Goal: Task Accomplishment & Management: Complete application form

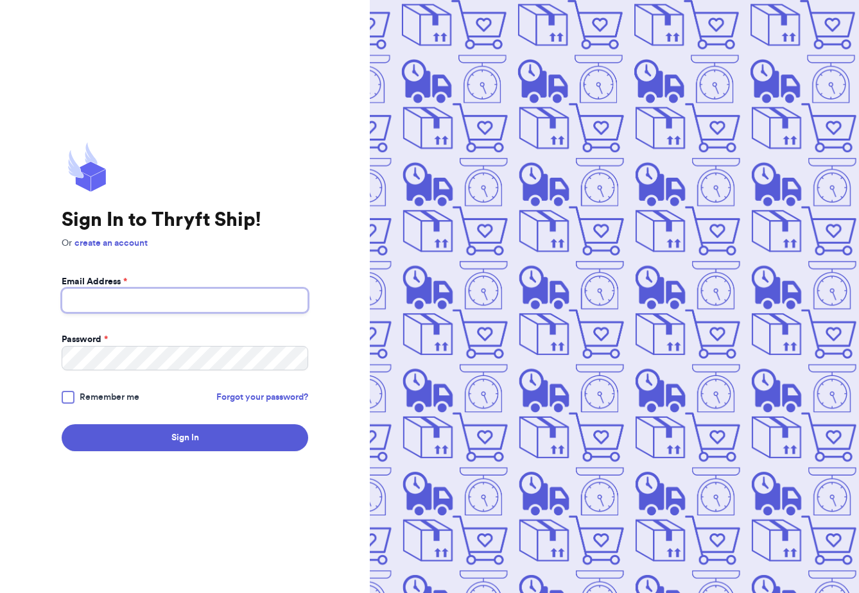
click at [146, 311] on input "Email Address *" at bounding box center [185, 300] width 247 height 24
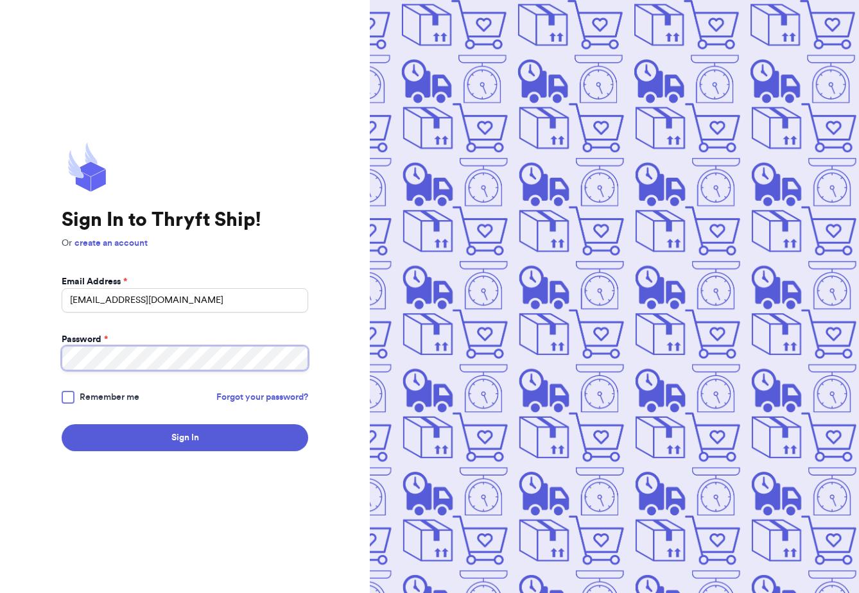
click at [62, 424] on button "Sign In" at bounding box center [185, 437] width 247 height 27
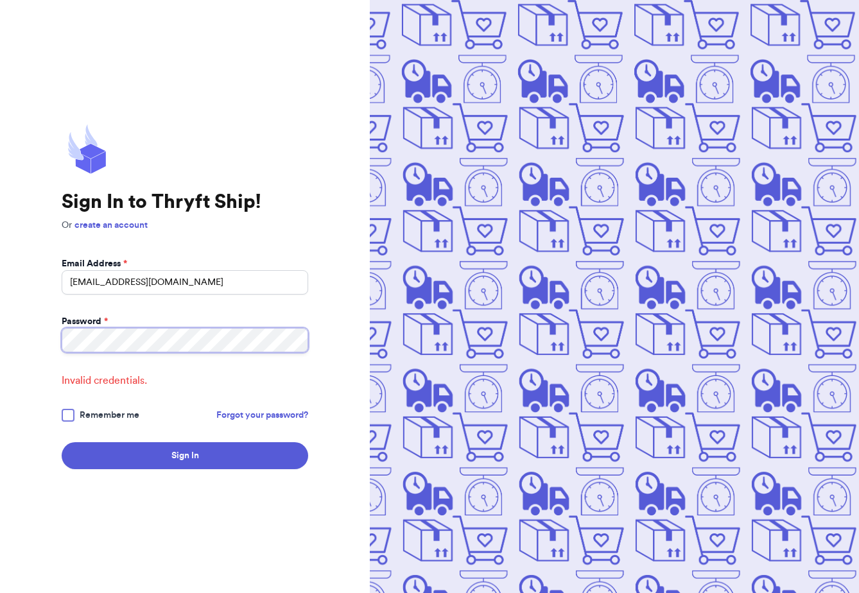
click at [62, 442] on button "Sign In" at bounding box center [185, 455] width 247 height 27
click at [202, 290] on input "[EMAIL_ADDRESS][DOMAIN_NAME]" at bounding box center [185, 282] width 247 height 24
type input "[EMAIL_ADDRESS][DOMAIN_NAME]"
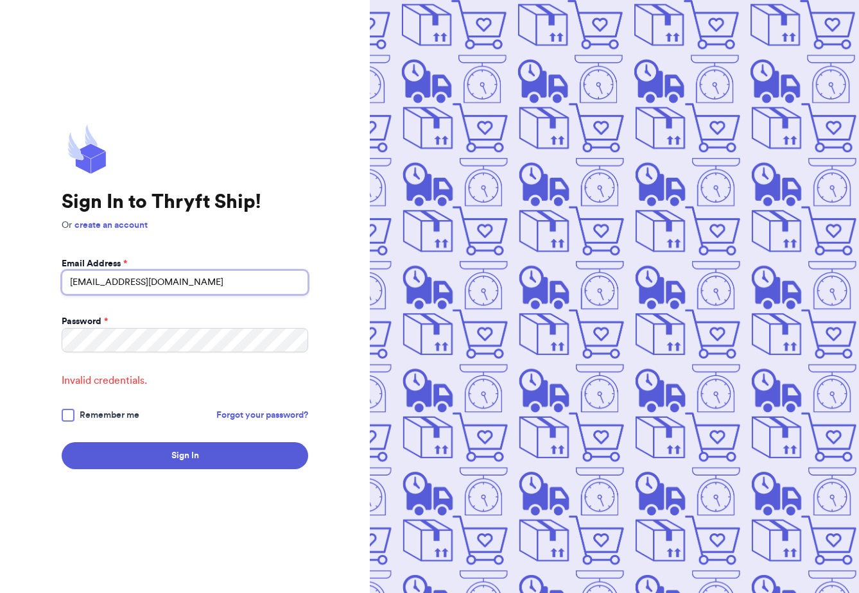
click at [62, 442] on button "Sign In" at bounding box center [185, 455] width 247 height 27
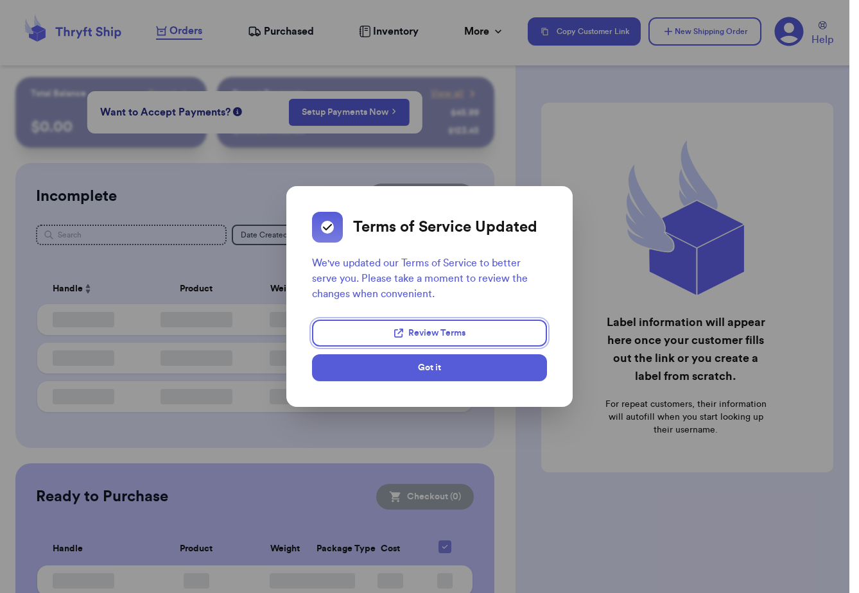
checkbox input "false"
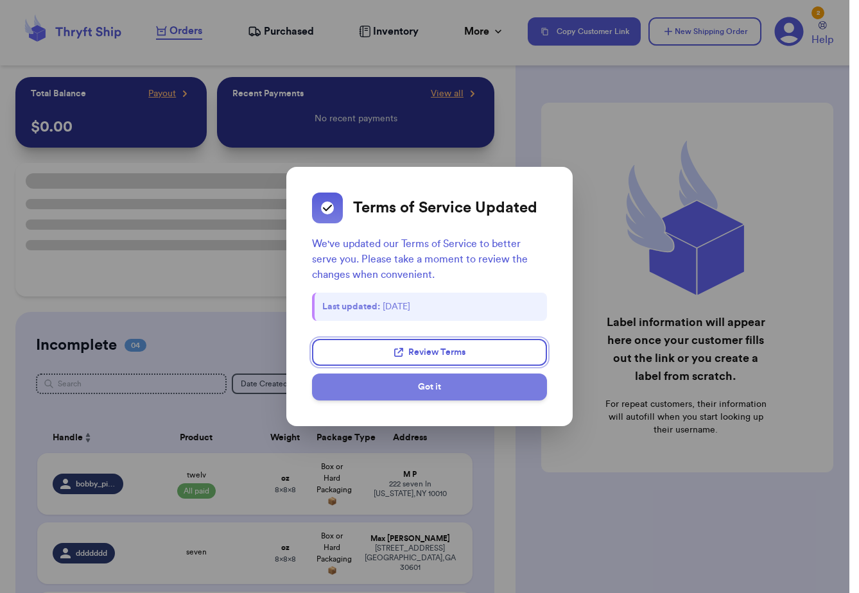
click at [446, 390] on button "Got it" at bounding box center [429, 387] width 235 height 27
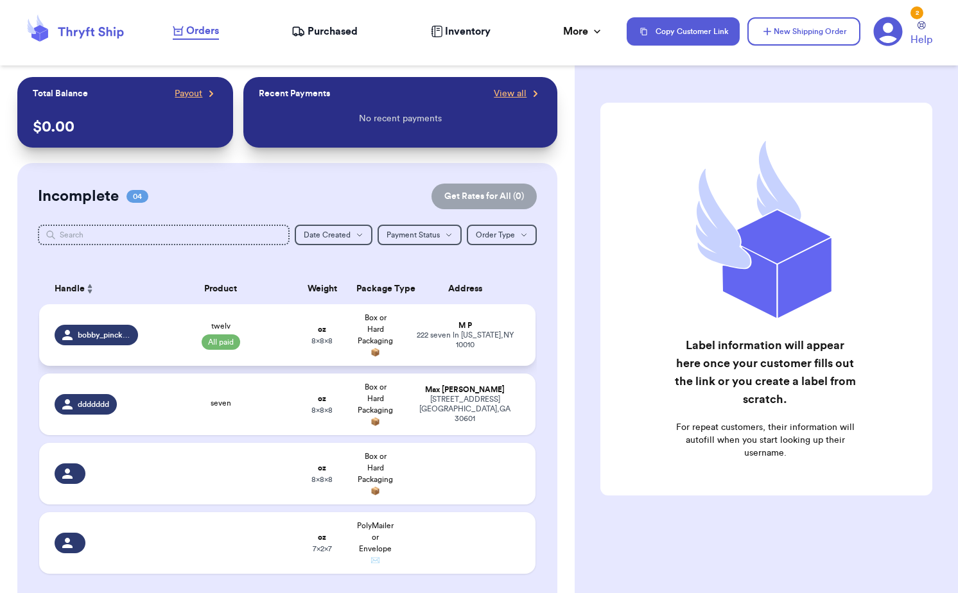
click at [470, 337] on div "[STREET_ADDRESS][US_STATE]" at bounding box center [465, 340] width 110 height 19
select select "CA"
select select "paid"
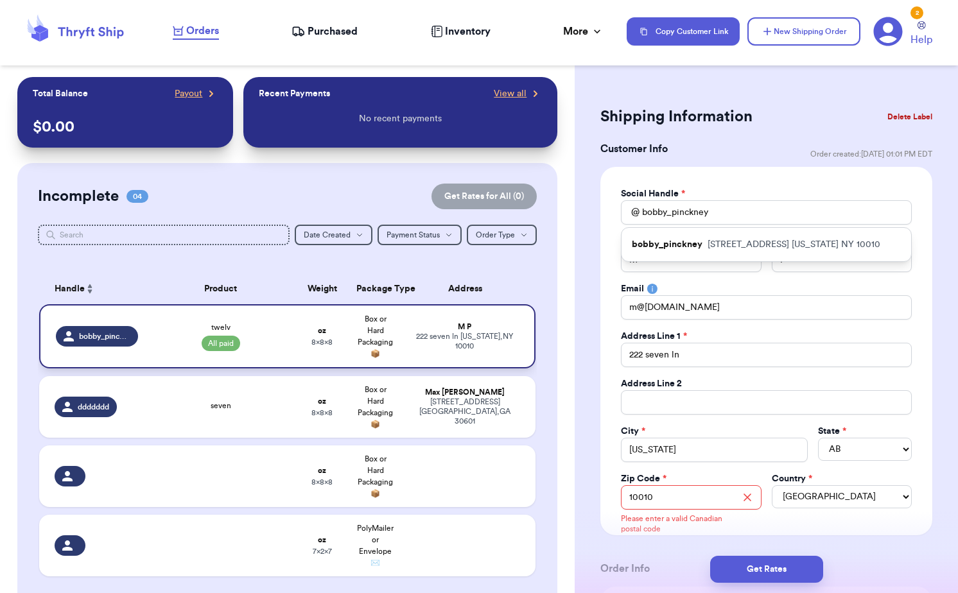
scroll to position [248, 0]
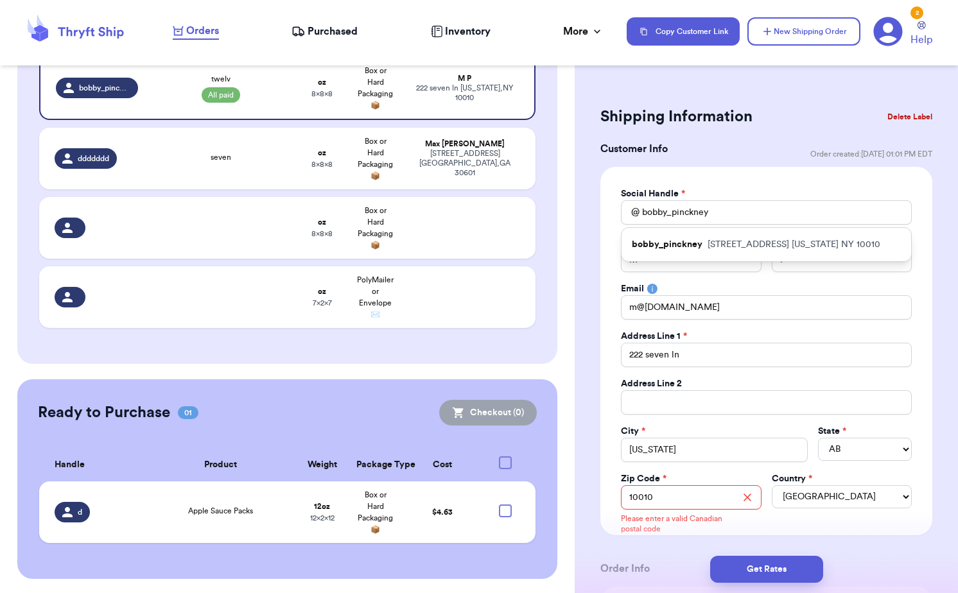
click at [691, 192] on div "Social Handle *" at bounding box center [766, 193] width 291 height 13
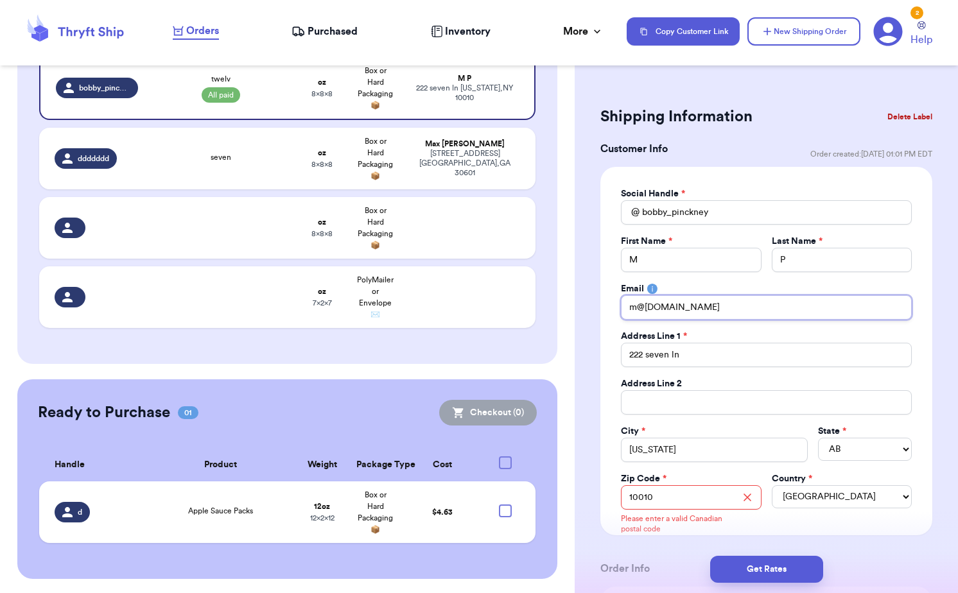
click at [697, 304] on input "m@[DOMAIN_NAME]" at bounding box center [766, 307] width 291 height 24
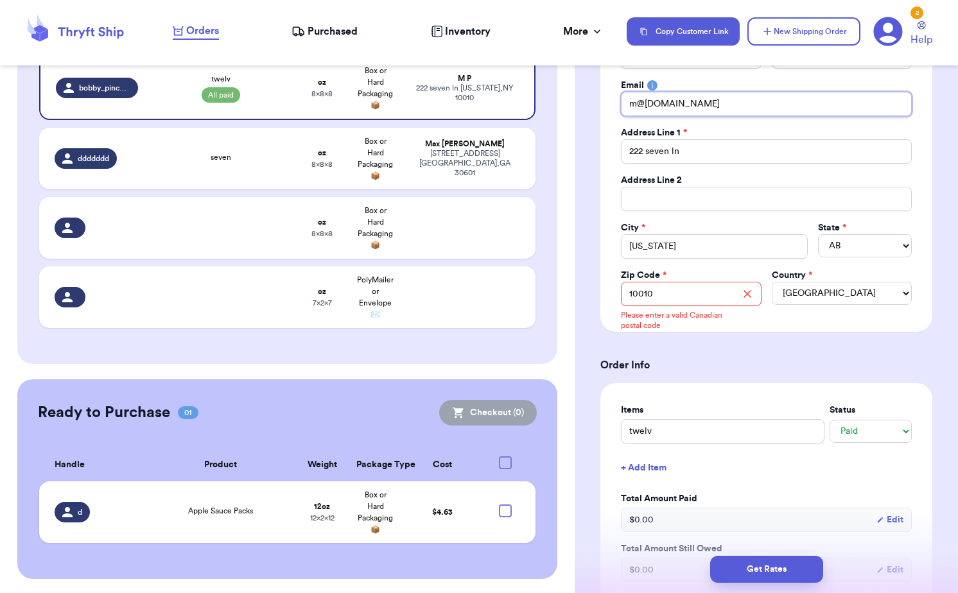
scroll to position [249, 0]
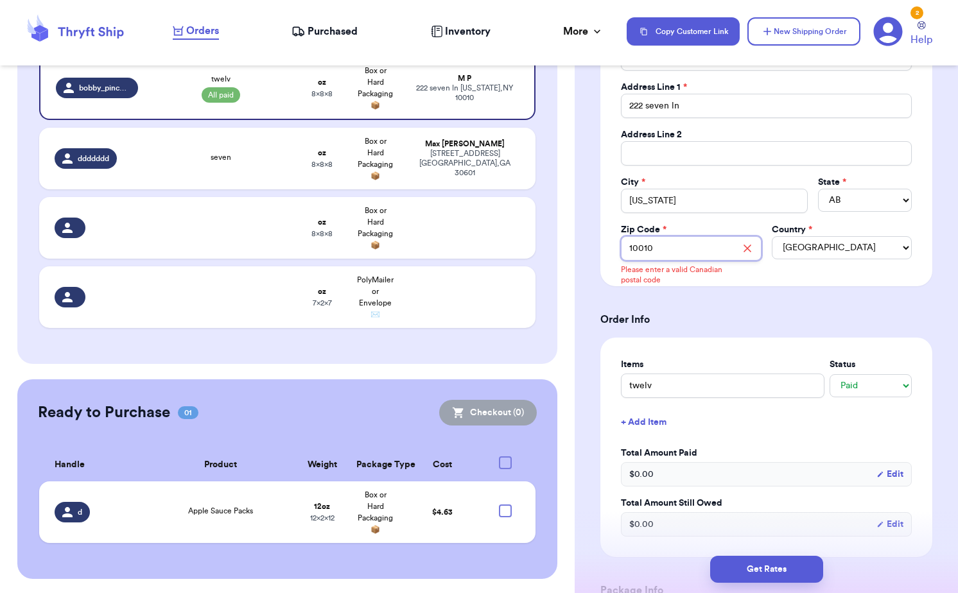
click at [684, 250] on input "10010" at bounding box center [691, 248] width 140 height 24
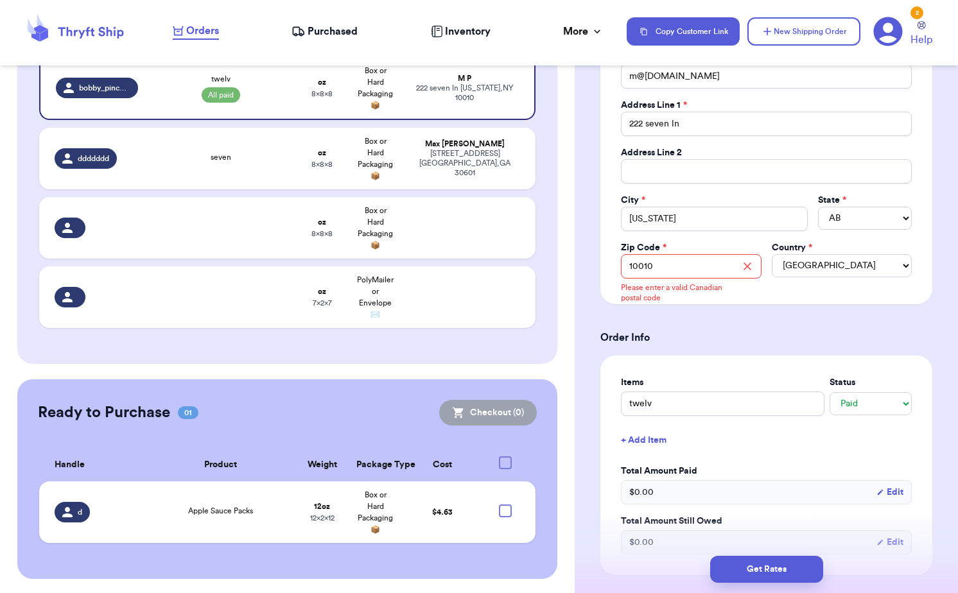
click at [678, 270] on input "10010" at bounding box center [691, 266] width 140 height 24
click at [827, 271] on select "[GEOGRAPHIC_DATA] [GEOGRAPHIC_DATA] [GEOGRAPHIC_DATA]" at bounding box center [842, 265] width 140 height 23
select select "US"
select select "NY"
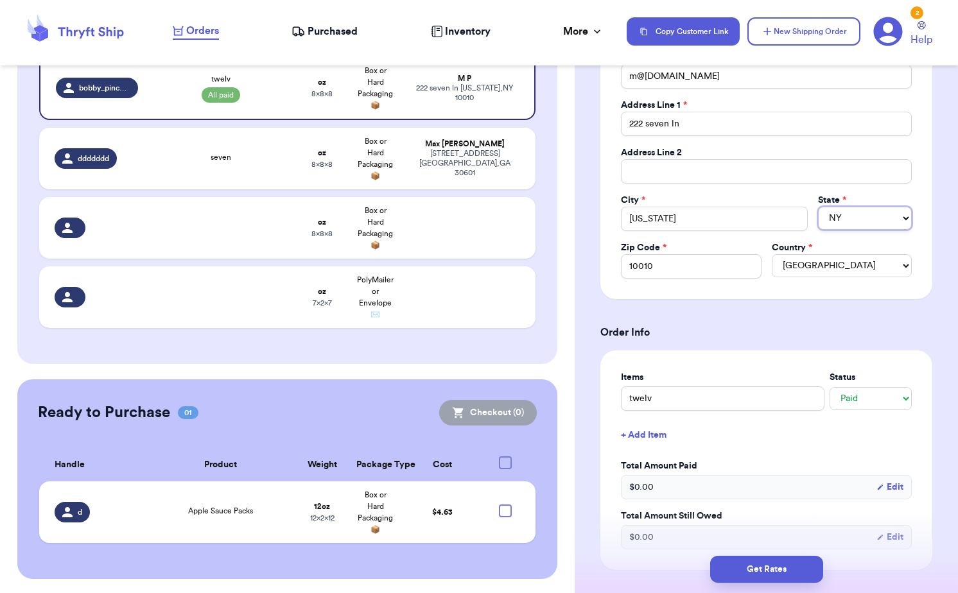
click at [858, 221] on select "AL AK AZ AR CA CO CT DE DC [GEOGRAPHIC_DATA] [GEOGRAPHIC_DATA] HI ID IL IN IA […" at bounding box center [865, 218] width 94 height 23
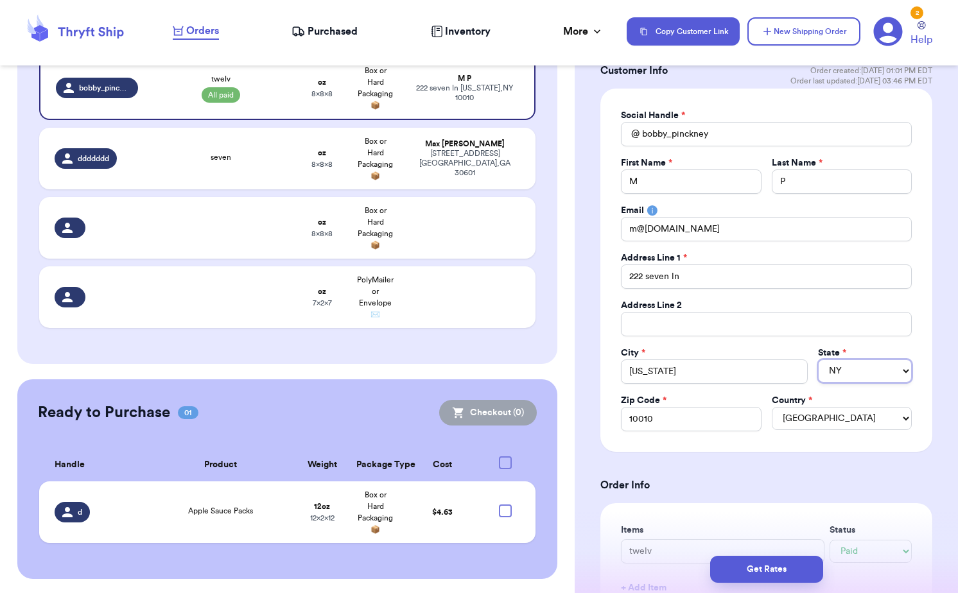
scroll to position [0, 0]
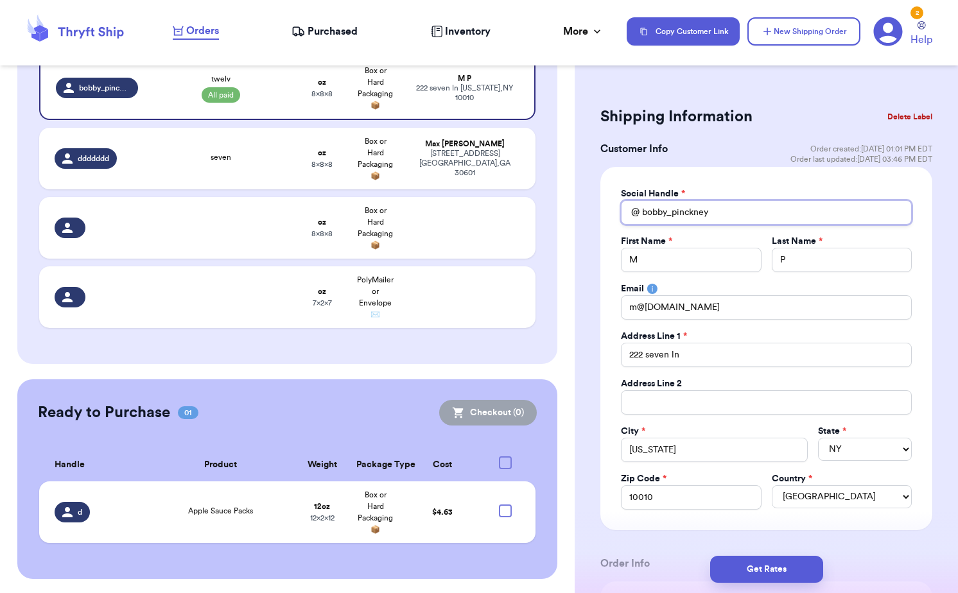
click at [716, 209] on input "bobby_pinckney" at bounding box center [766, 212] width 291 height 24
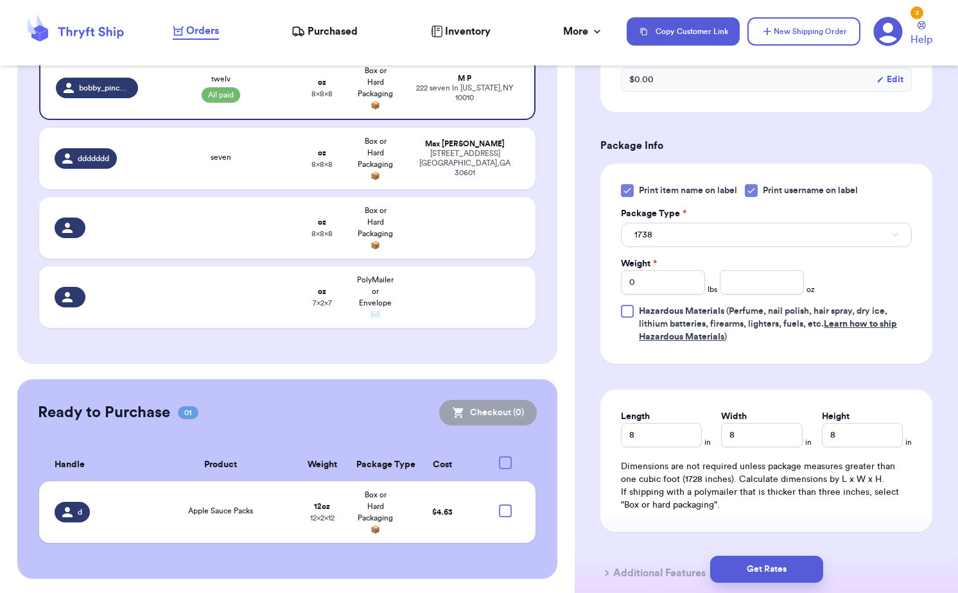
scroll to position [754, 0]
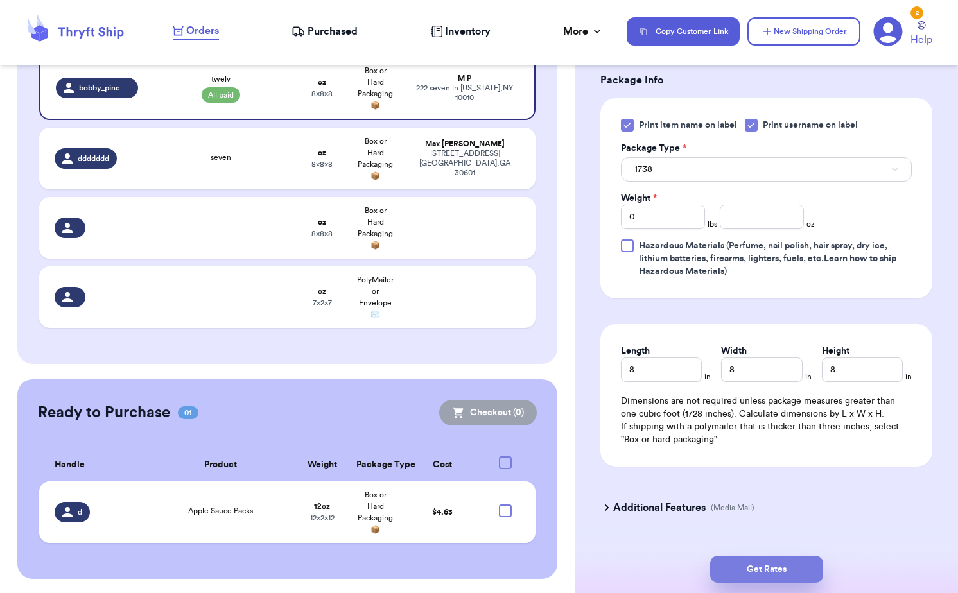
click at [779, 565] on button "Get Rates" at bounding box center [766, 569] width 113 height 27
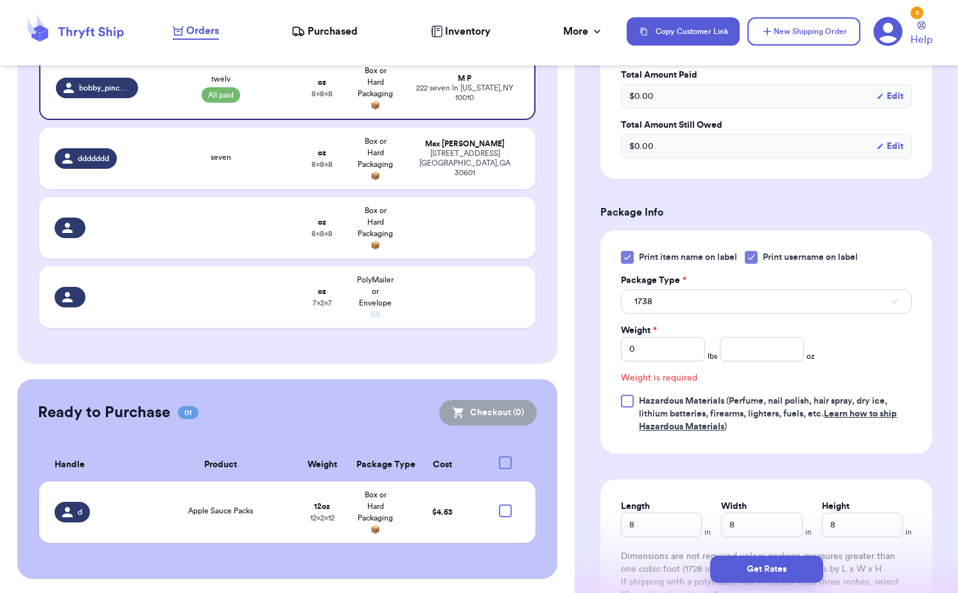
scroll to position [395, 0]
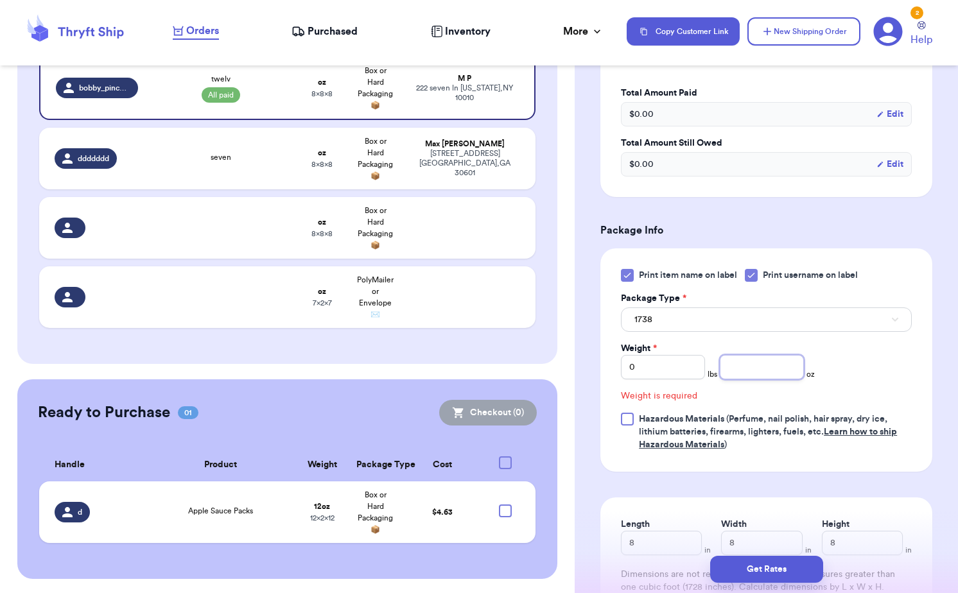
click at [740, 375] on input "number" at bounding box center [762, 367] width 84 height 24
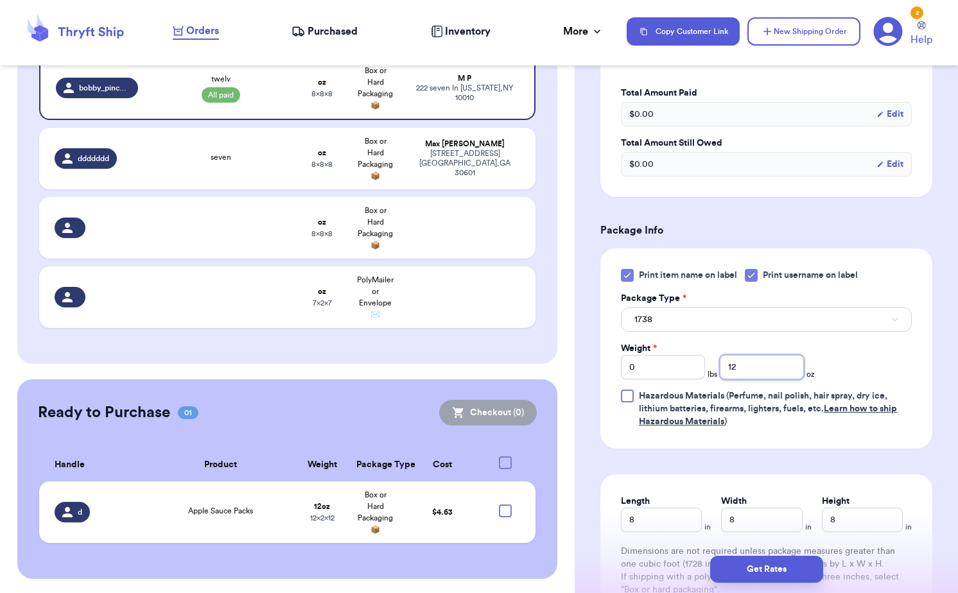
type input "12"
click at [858, 436] on div "Print item name on label Print username on label Package Type * 1738 Weight * 0…" at bounding box center [766, 348] width 332 height 200
click at [789, 560] on button "Get Rates" at bounding box center [766, 569] width 113 height 27
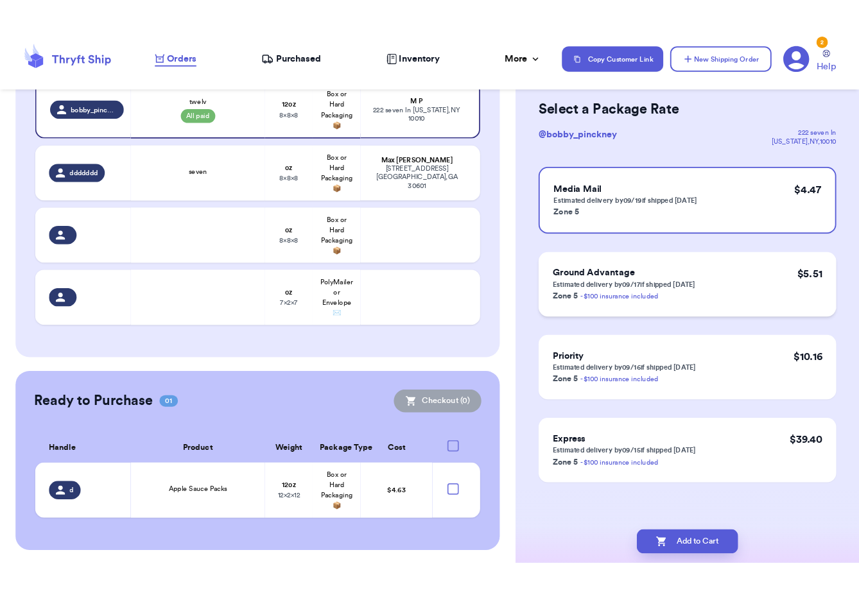
scroll to position [0, 0]
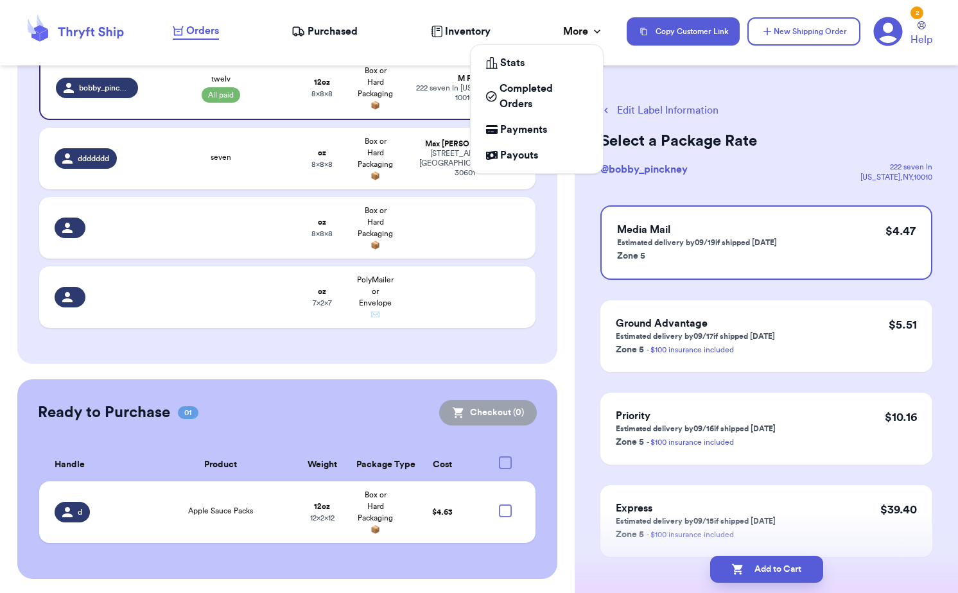
click at [593, 31] on icon at bounding box center [597, 31] width 13 height 13
click at [576, 35] on div "More" at bounding box center [583, 31] width 40 height 15
click at [533, 72] on link "Stats" at bounding box center [537, 63] width 122 height 26
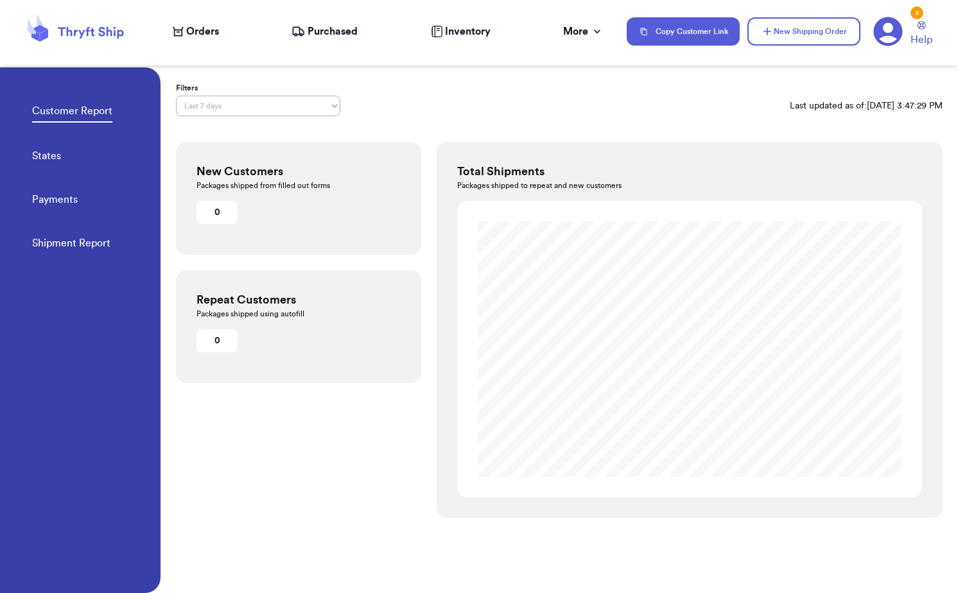
click at [668, 142] on div "Customer Report Filters Last 7 days Last 30 days Last 6 months Last year All ti…" at bounding box center [558, 300] width 797 height 466
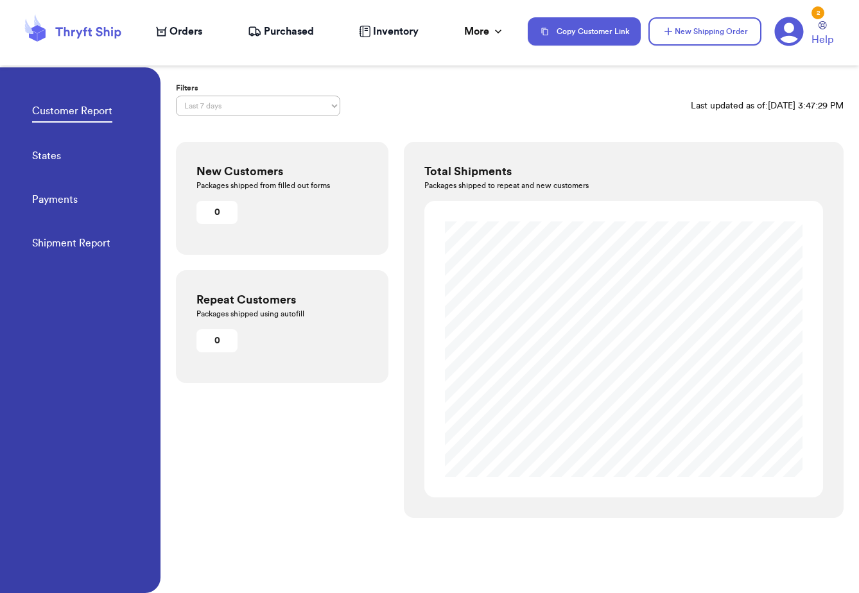
click at [198, 37] on span "Orders" at bounding box center [185, 31] width 33 height 15
select select "CA"
select select "paid"
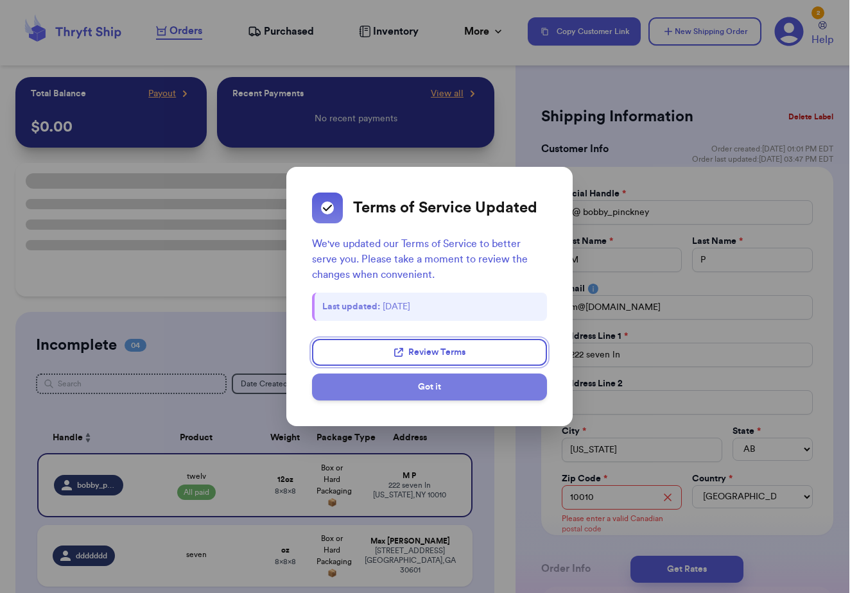
click at [437, 383] on button "Got it" at bounding box center [429, 387] width 235 height 27
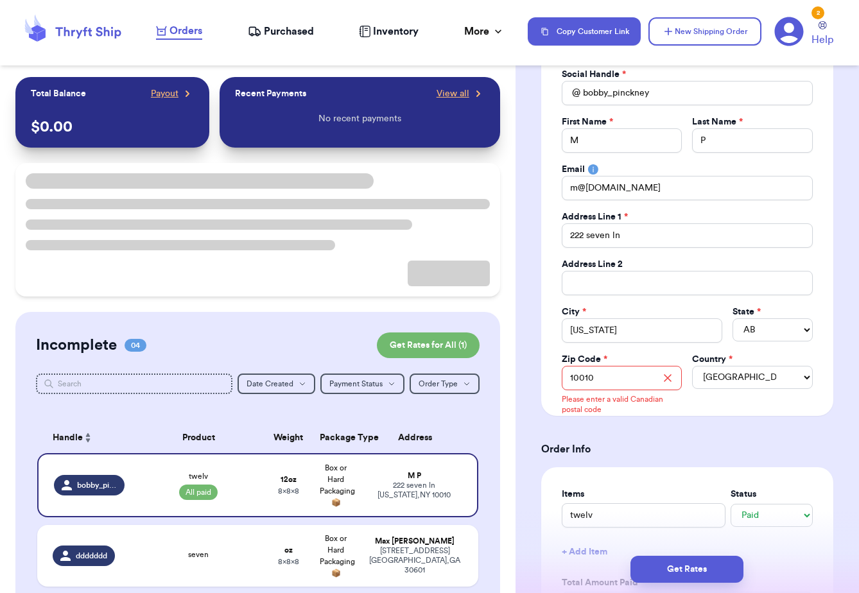
scroll to position [125, 0]
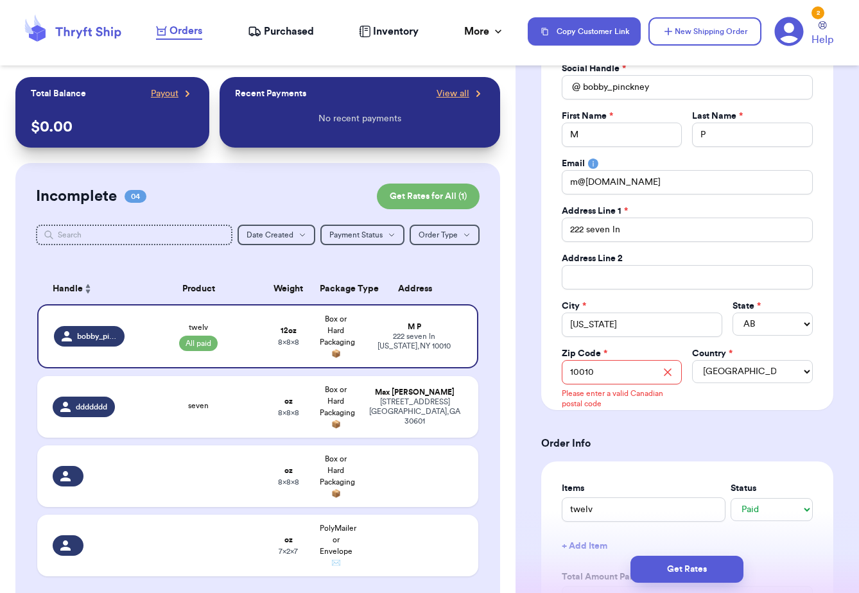
click at [713, 395] on div "Social Handle * @ bobby_pinckney First Name * M Last Name * P Email m@[DOMAIN_N…" at bounding box center [687, 226] width 292 height 368
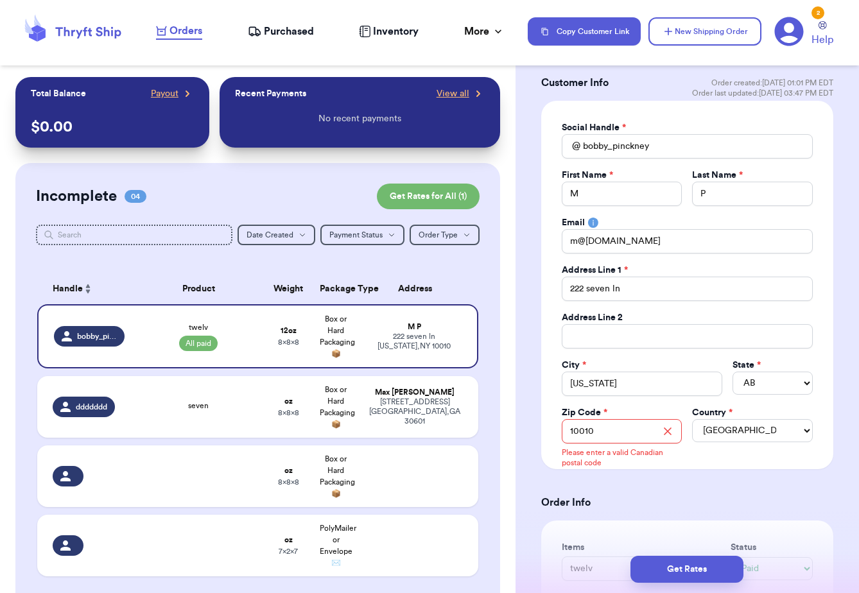
scroll to position [76, 0]
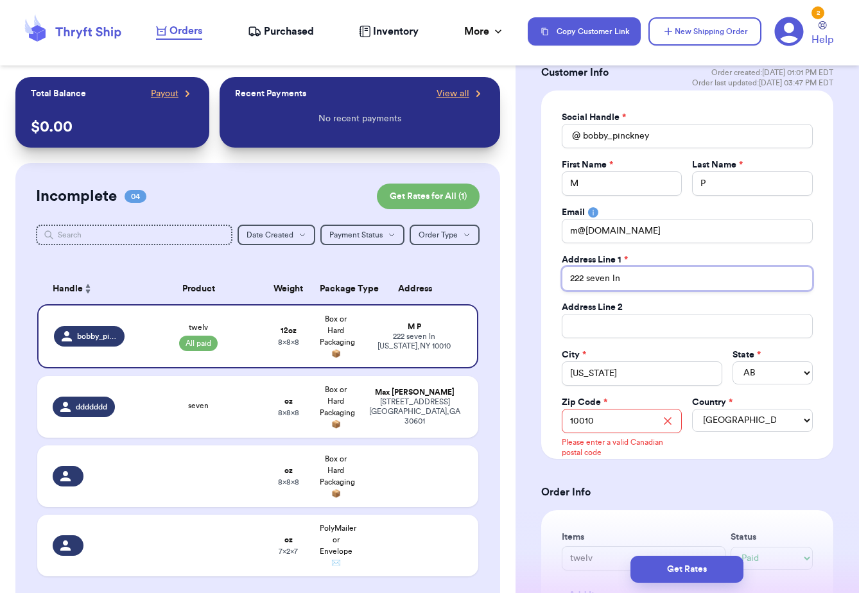
click at [643, 285] on input "222 seven ln" at bounding box center [687, 278] width 251 height 24
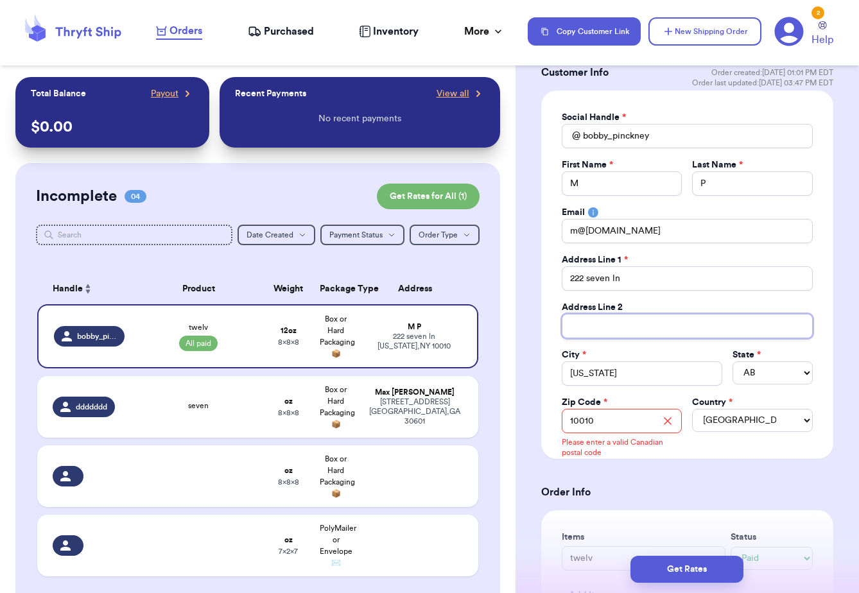
click at [636, 324] on input "Total Amount Paid" at bounding box center [687, 326] width 251 height 24
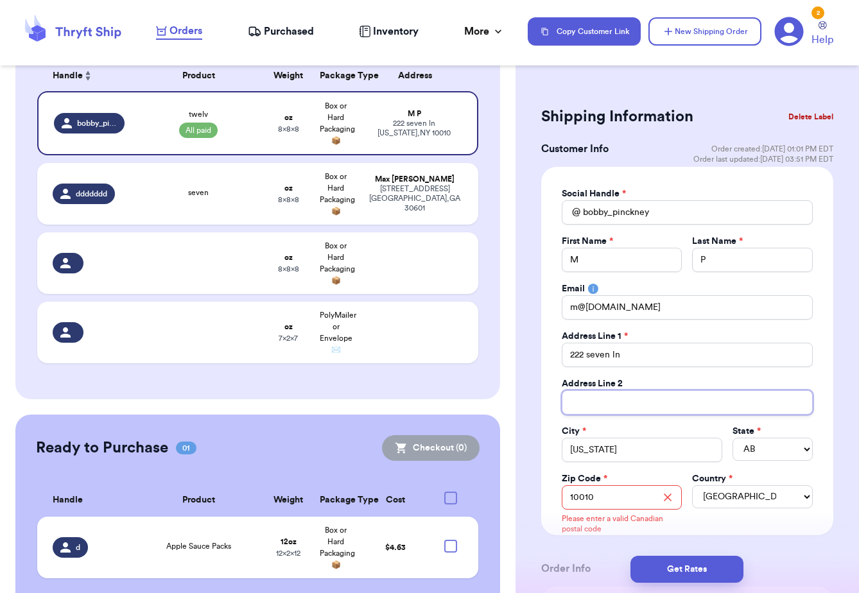
scroll to position [248, 0]
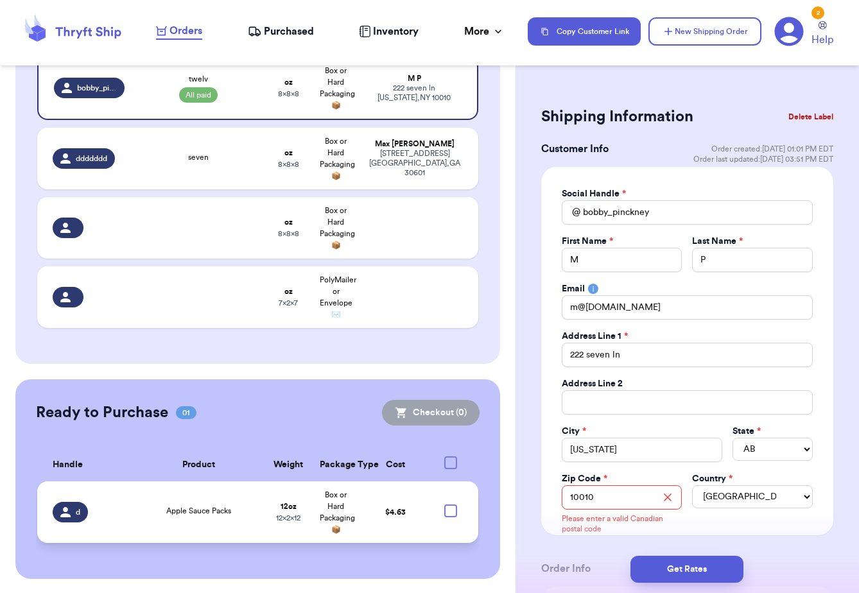
click at [258, 510] on td "Apple Sauce Packs" at bounding box center [198, 512] width 133 height 62
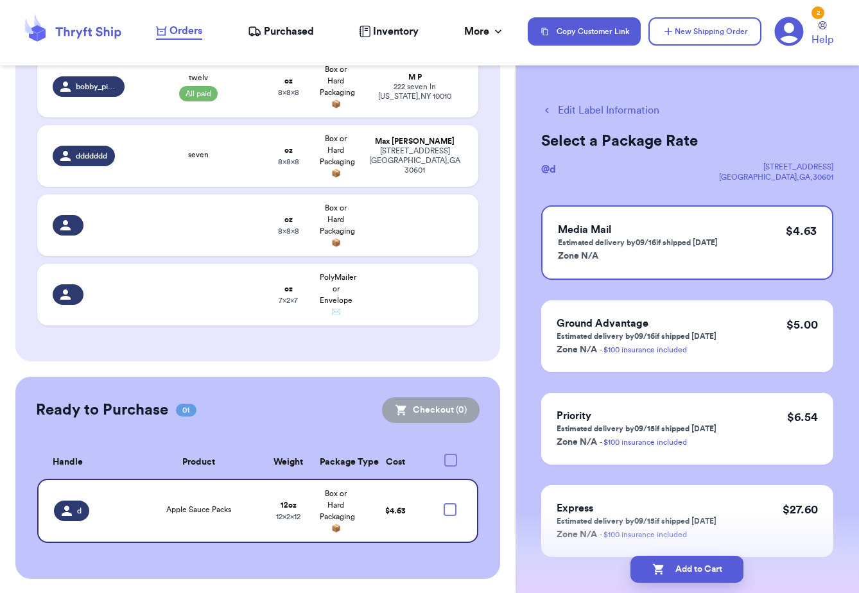
click at [288, 31] on span "Purchased" at bounding box center [289, 31] width 50 height 15
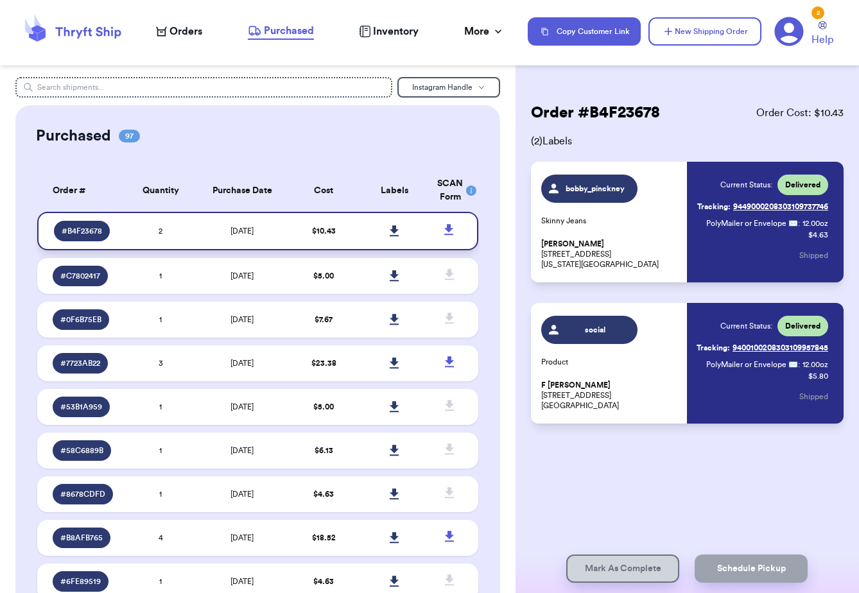
click at [312, 229] on span "$ 10.43" at bounding box center [324, 231] width 24 height 8
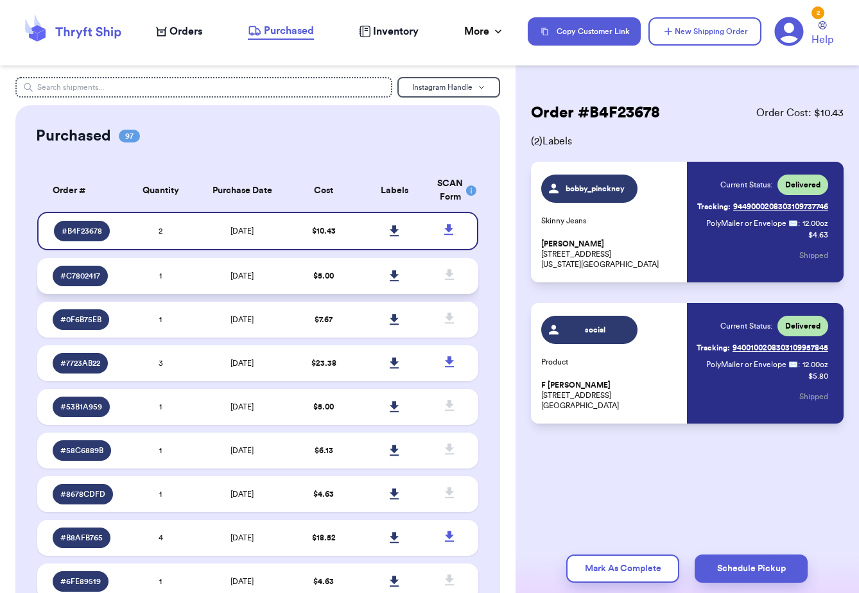
click at [322, 270] on td "$ 5.00" at bounding box center [323, 276] width 71 height 36
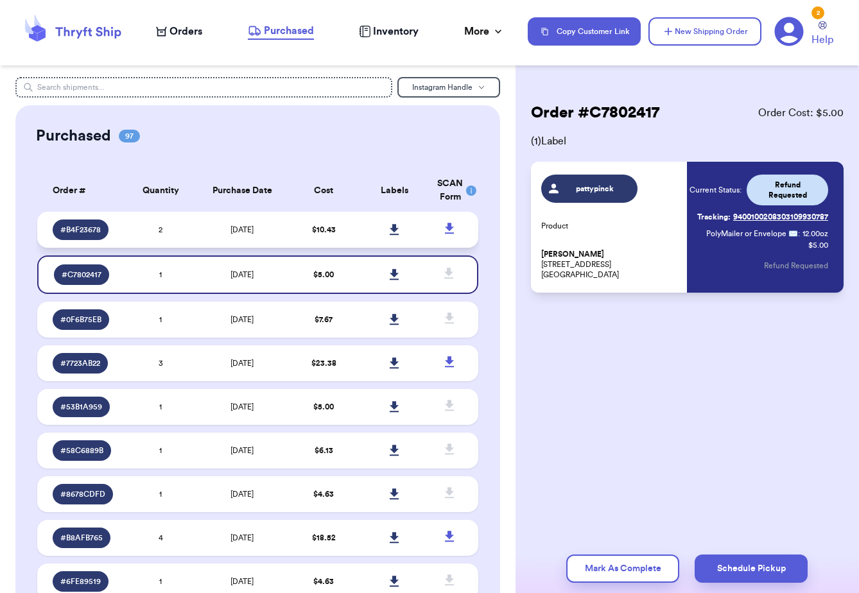
click at [318, 230] on span "$ 10.43" at bounding box center [324, 230] width 24 height 8
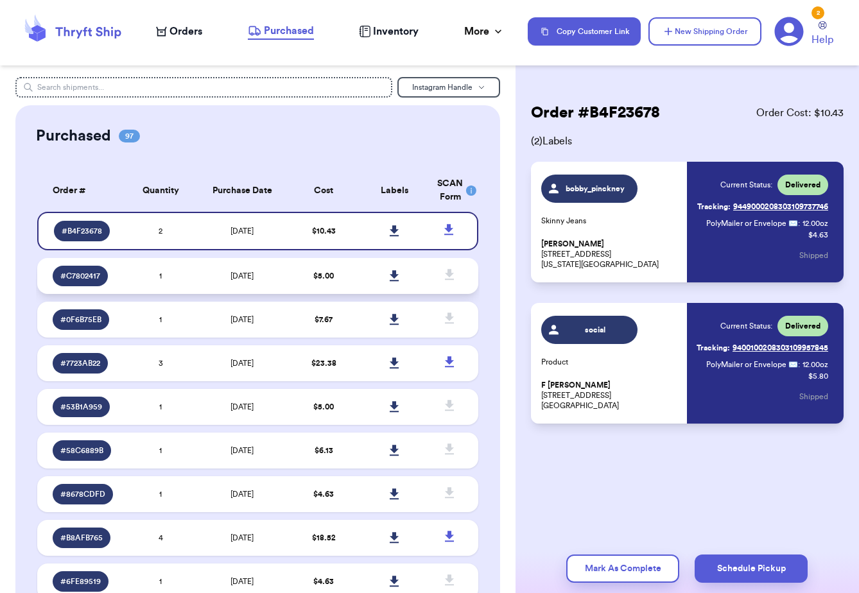
click at [315, 279] on span "$ 5.00" at bounding box center [323, 276] width 21 height 8
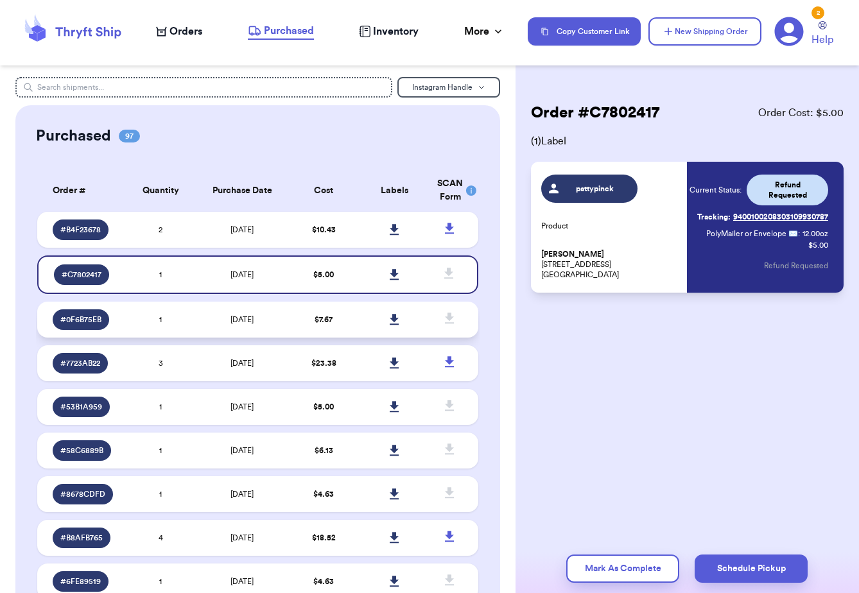
click at [293, 315] on td "$ 7.67" at bounding box center [323, 320] width 71 height 36
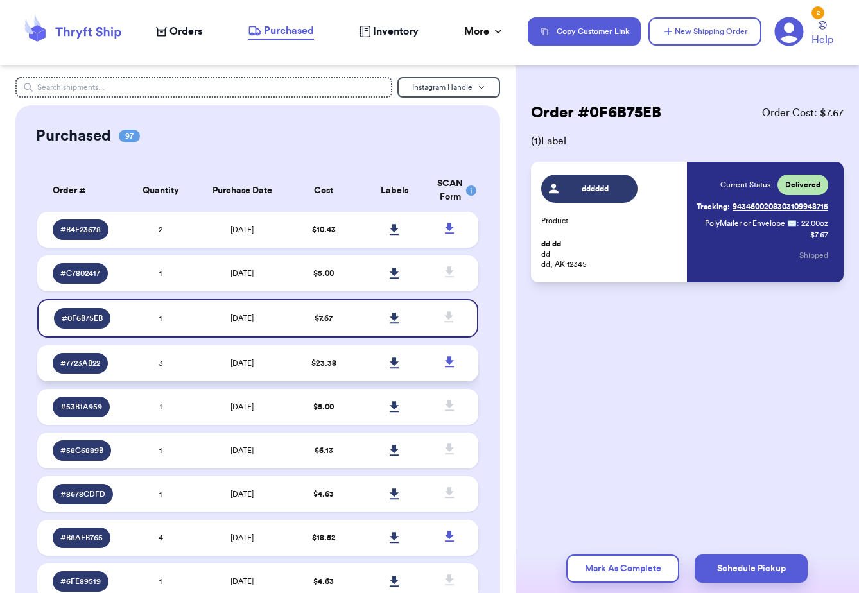
click at [295, 353] on td "$ 23.38" at bounding box center [323, 363] width 71 height 36
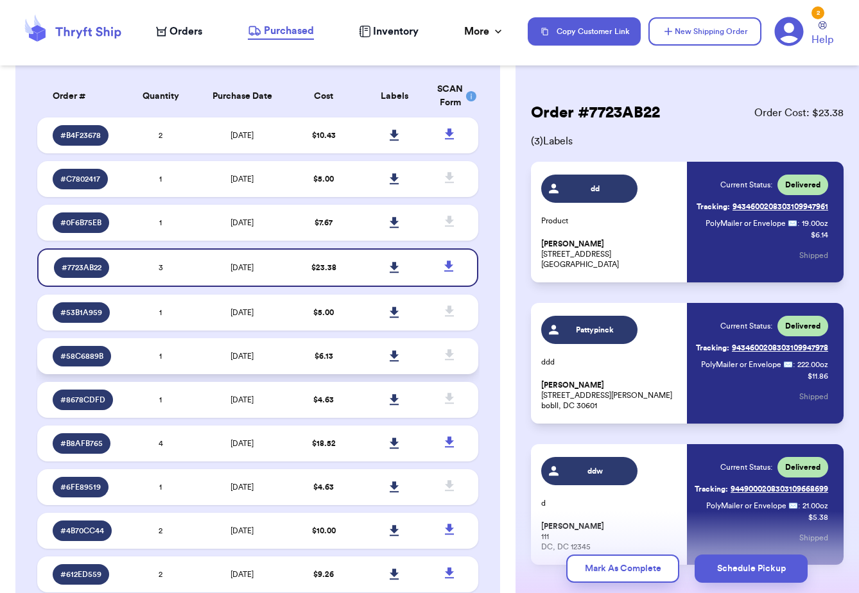
scroll to position [97, 0]
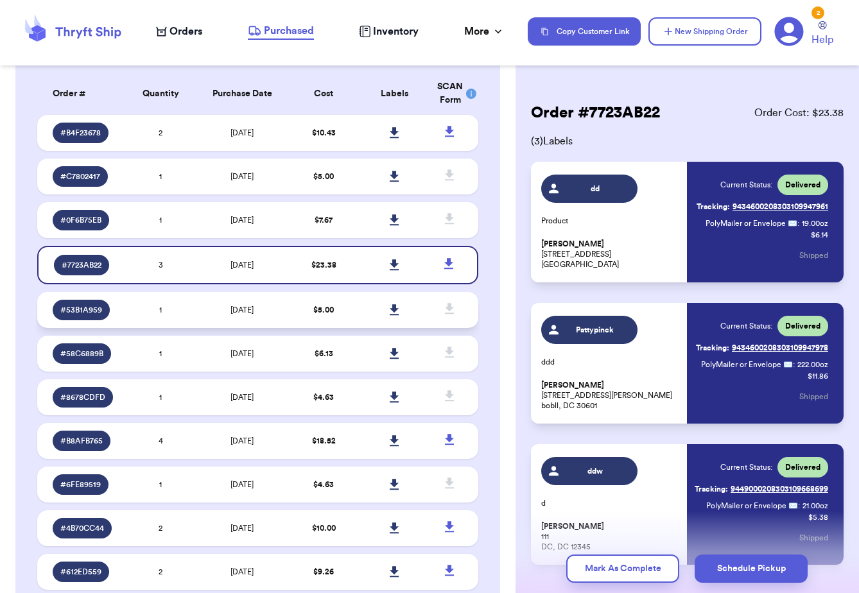
click at [284, 312] on td "[DATE]" at bounding box center [242, 310] width 92 height 36
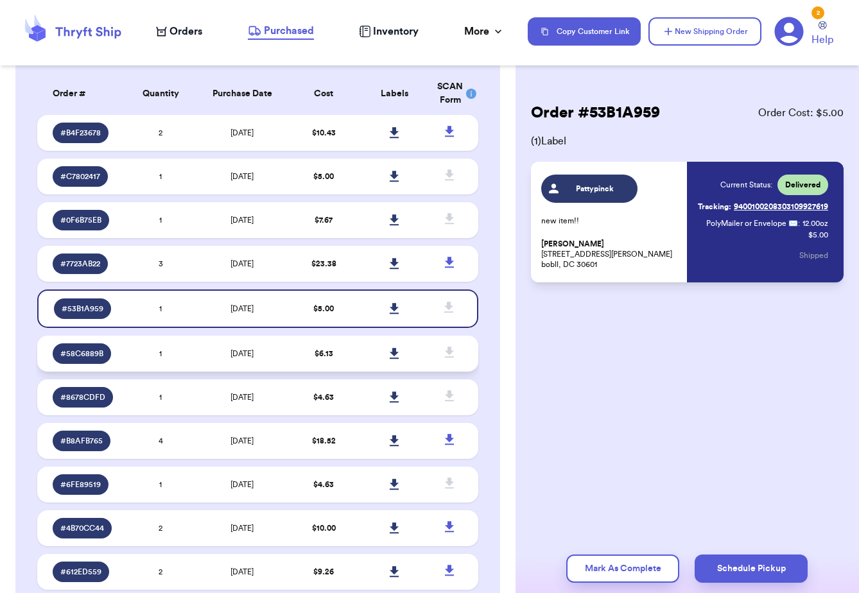
click at [243, 358] on span "[DATE]" at bounding box center [241, 354] width 23 height 8
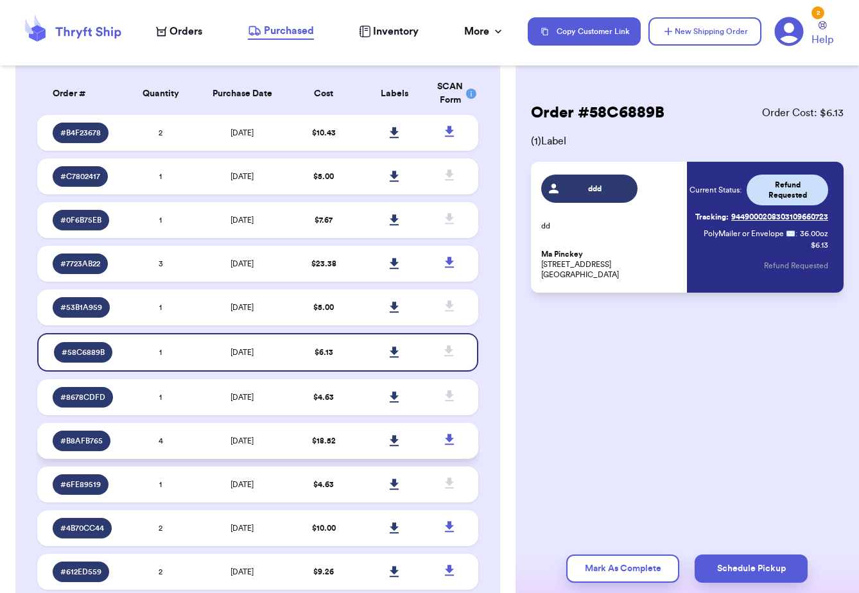
click at [245, 445] on span "[DATE]" at bounding box center [241, 441] width 23 height 8
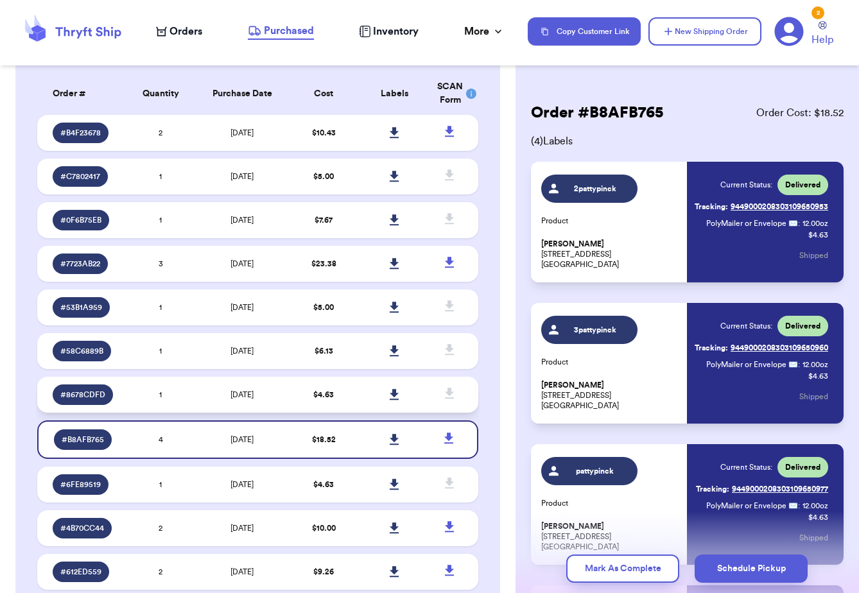
click at [281, 385] on td "[DATE]" at bounding box center [242, 395] width 92 height 36
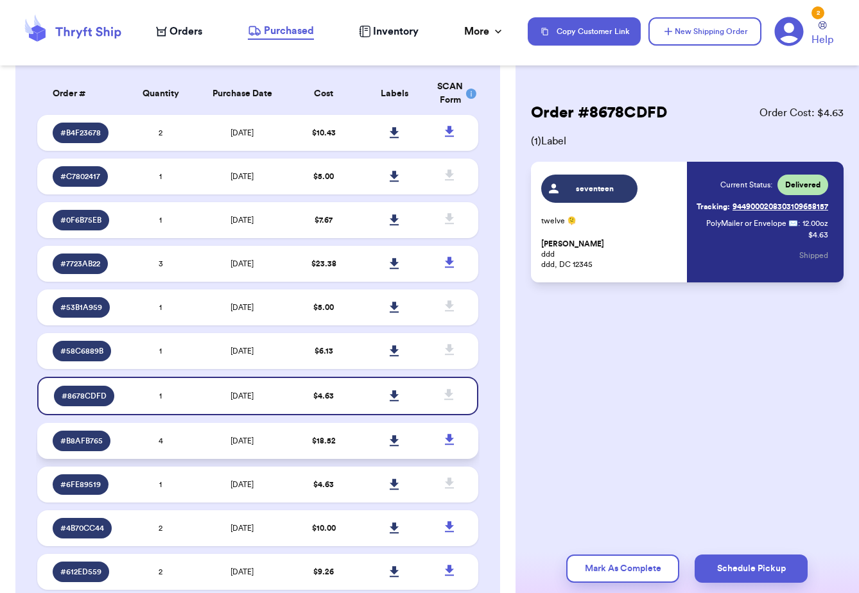
click at [255, 435] on td "[DATE]" at bounding box center [242, 441] width 92 height 36
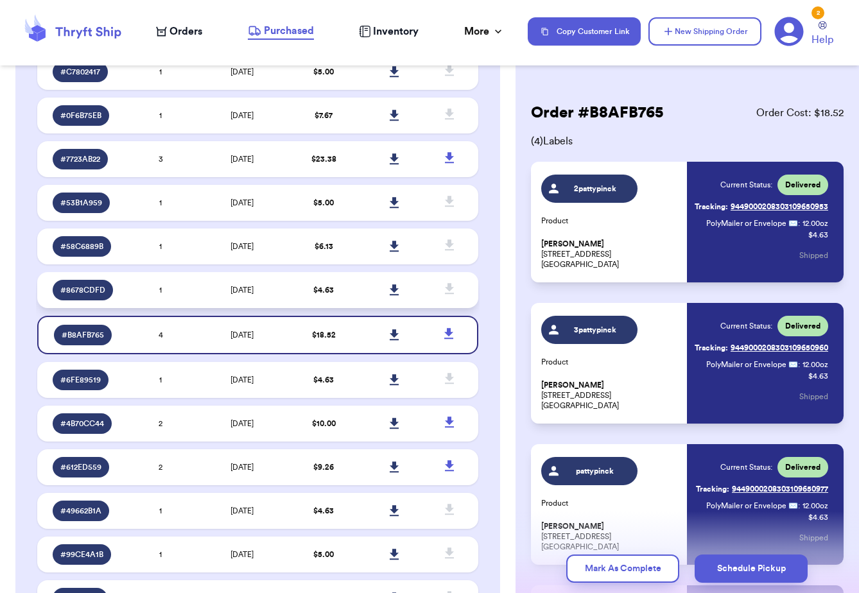
scroll to position [232, 0]
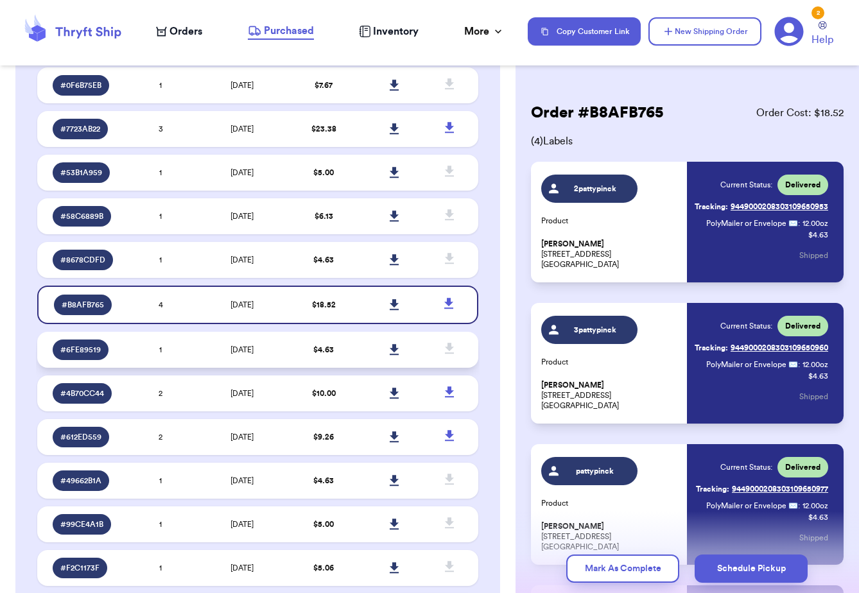
click at [293, 358] on td "$ 4.63" at bounding box center [323, 350] width 71 height 36
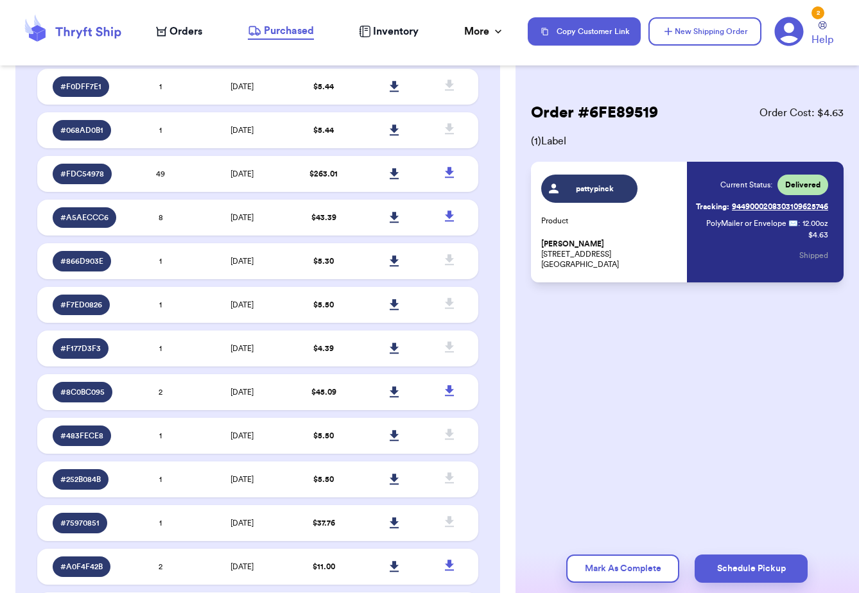
scroll to position [903, 0]
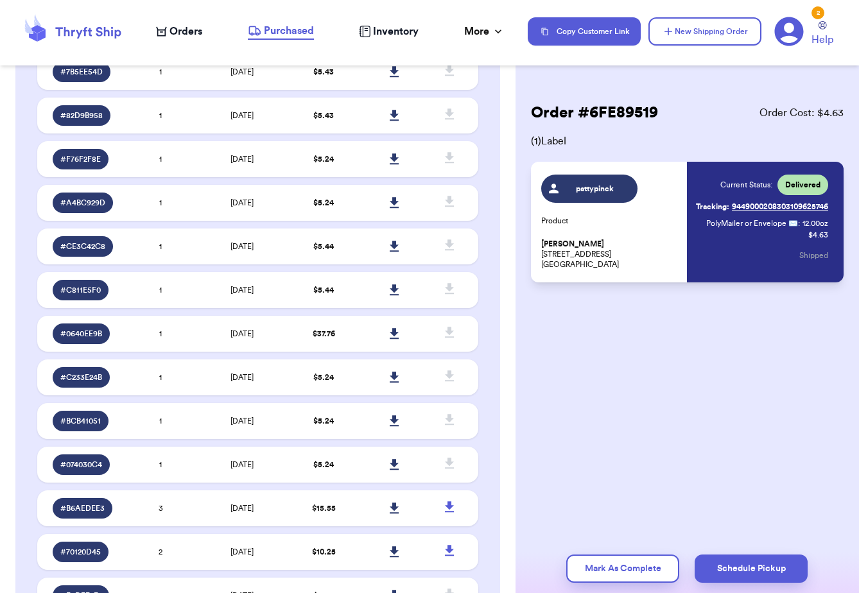
click at [189, 30] on span "Orders" at bounding box center [185, 31] width 33 height 15
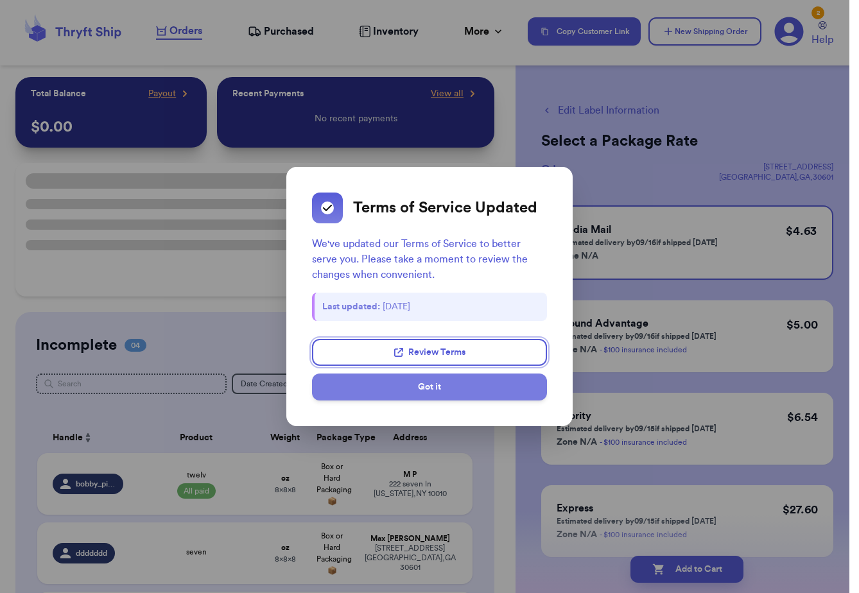
click at [443, 379] on button "Got it" at bounding box center [429, 387] width 235 height 27
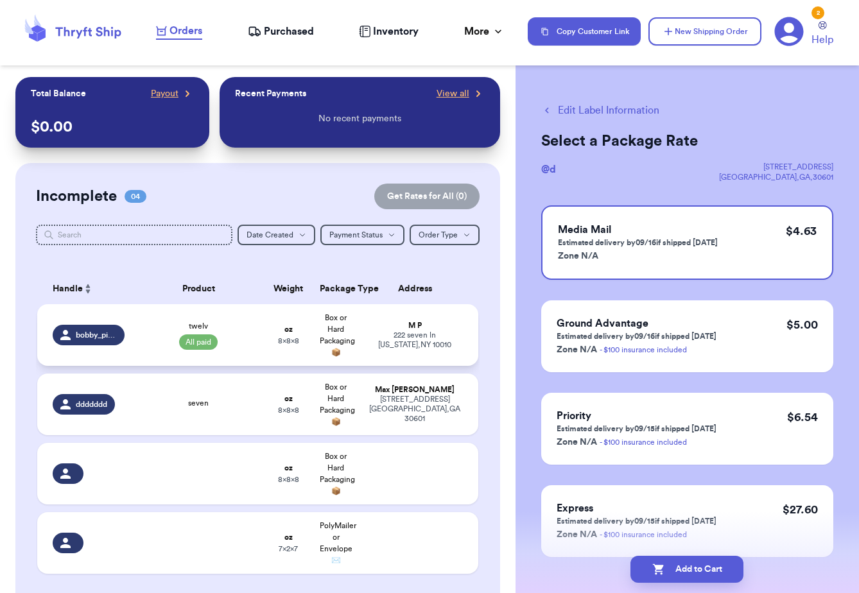
click at [277, 333] on td "oz 8 x 8 x 8" at bounding box center [288, 335] width 48 height 62
select select "CA"
select select "paid"
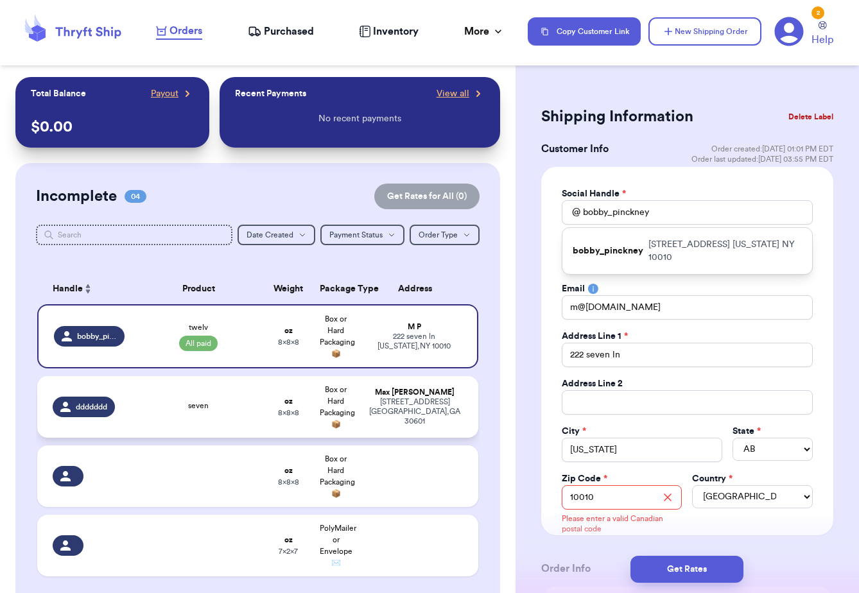
click at [259, 411] on td "seven" at bounding box center [198, 407] width 133 height 62
type input "ddddddd"
type input "Max"
type input "[PERSON_NAME]"
type input "[EMAIL_ADDRESS][DOMAIN_NAME]"
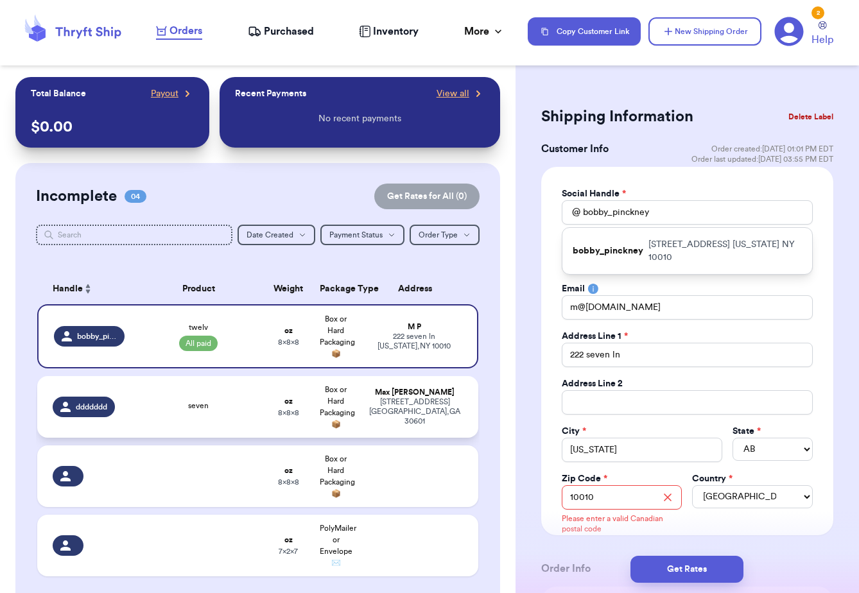
type input "[STREET_ADDRESS]"
type input "[GEOGRAPHIC_DATA]"
select select "[GEOGRAPHIC_DATA]"
type input "30601"
select select "AU"
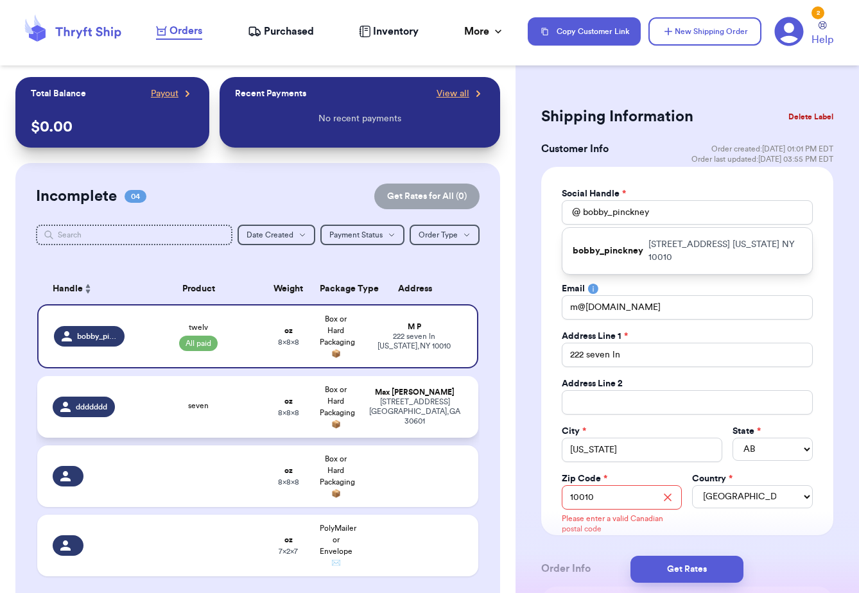
type input "seven"
select select "unknown"
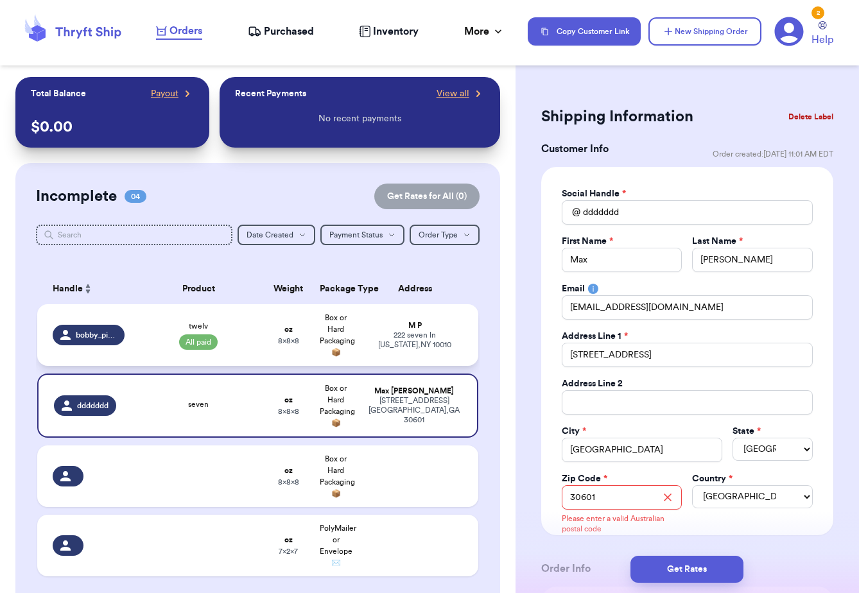
click at [312, 340] on td "Box or Hard Packaging 📦" at bounding box center [336, 335] width 48 height 62
type input "bobby_pinckney"
type input "M"
type input "P"
type input "m@[DOMAIN_NAME]"
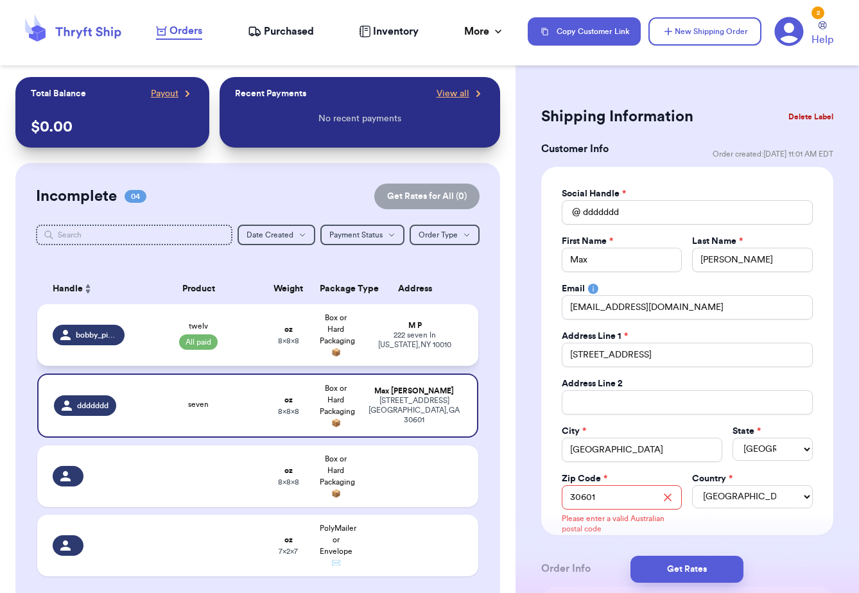
type input "222 seven ln"
type input "[US_STATE]"
type input "10010"
select select "CA"
type input "twelv"
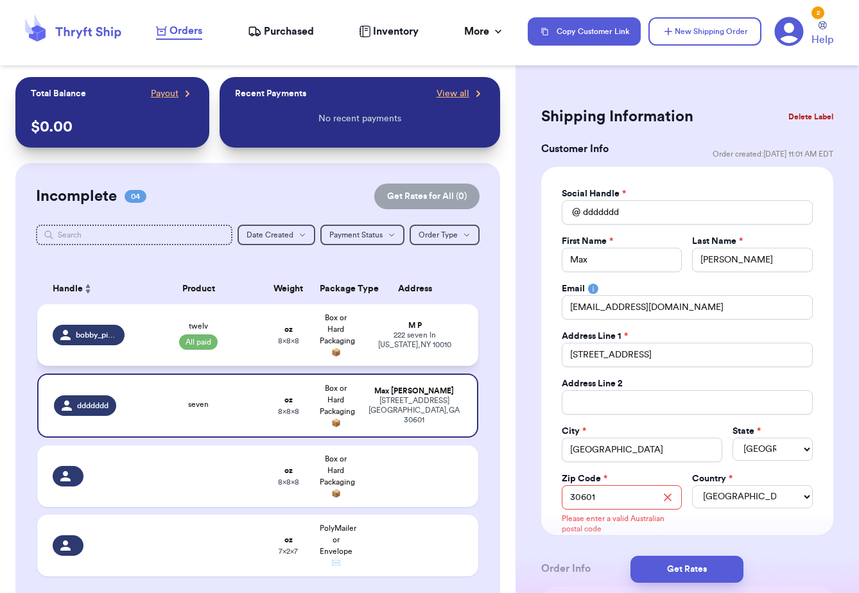
select select "paid"
select select "AB"
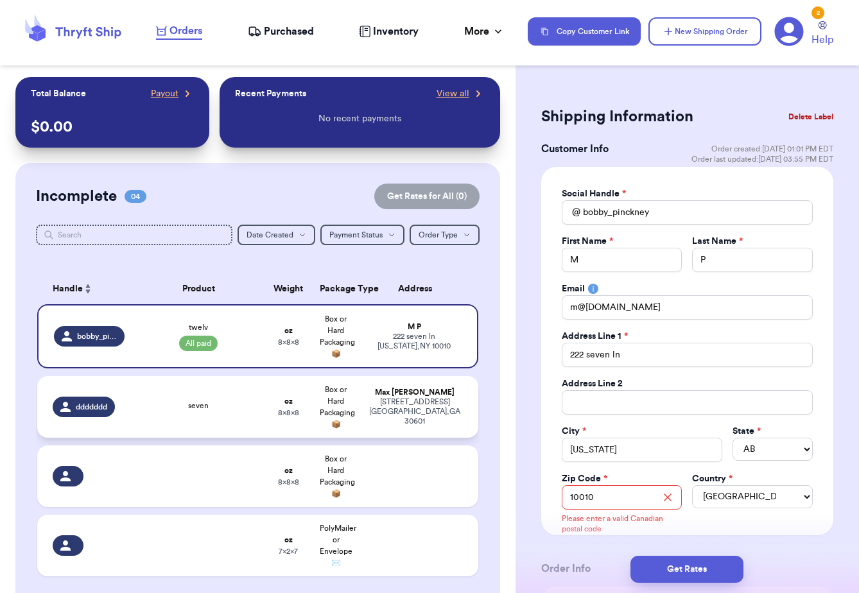
click at [281, 414] on span "8 x 8 x 8" at bounding box center [288, 413] width 21 height 8
type input "ddddddd"
type input "Max"
type input "[PERSON_NAME]"
type input "[EMAIL_ADDRESS][DOMAIN_NAME]"
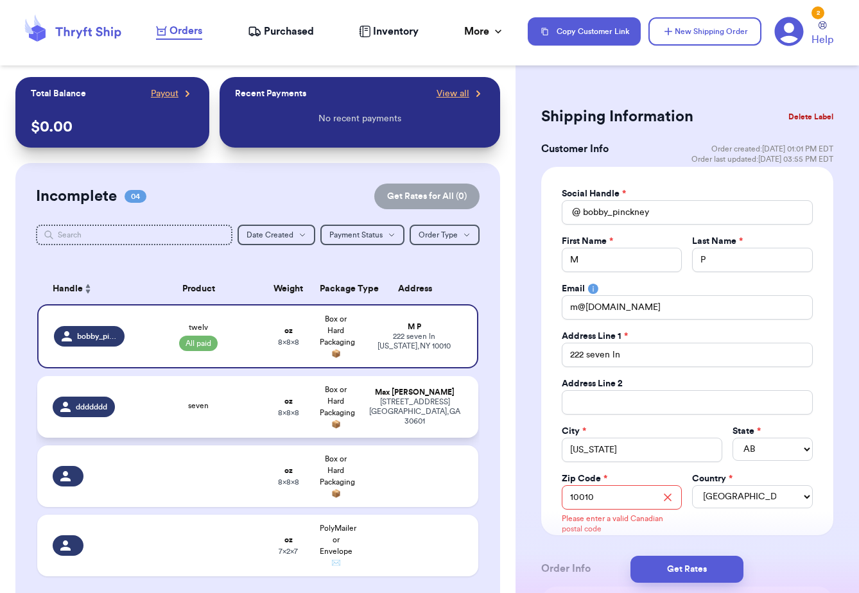
type input "[STREET_ADDRESS]"
type input "[GEOGRAPHIC_DATA]"
select select "[GEOGRAPHIC_DATA]"
type input "30601"
select select "AU"
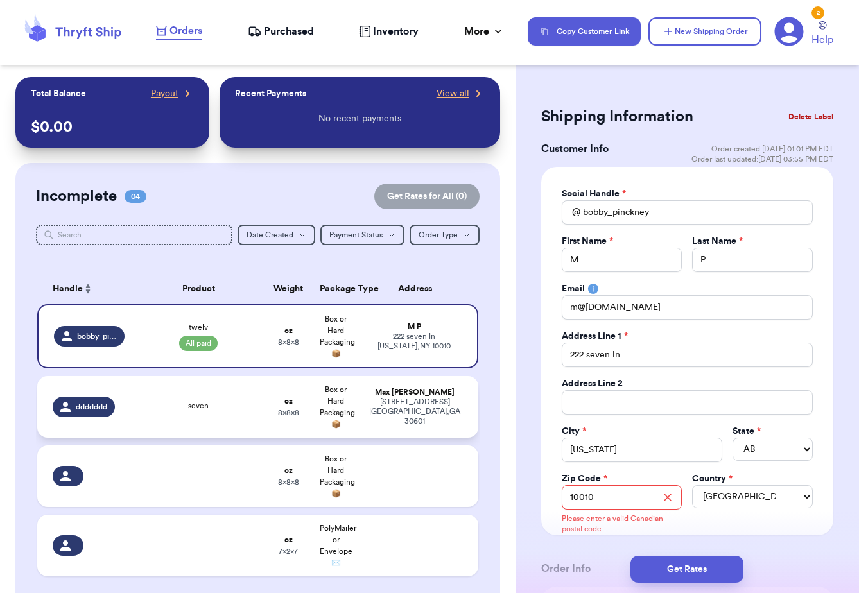
type input "seven"
select select "unknown"
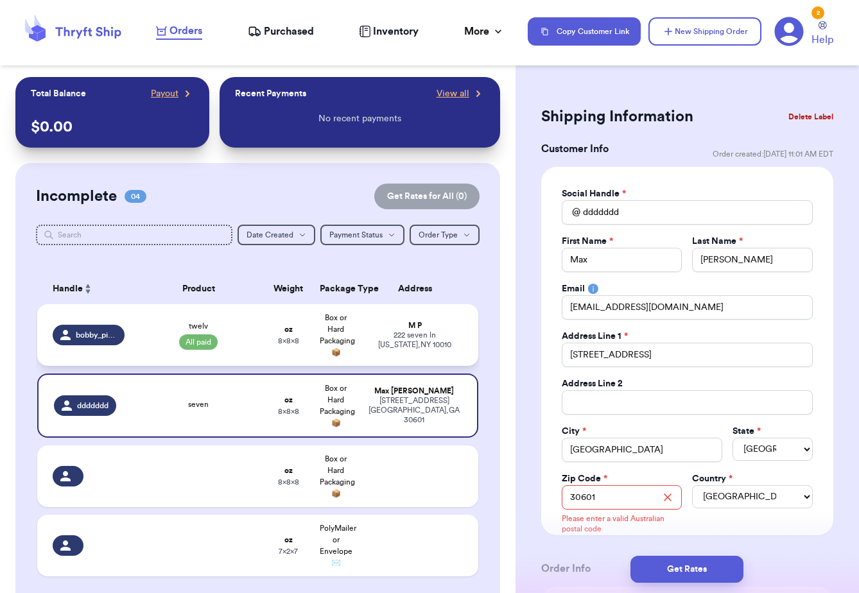
click at [299, 329] on td "oz 8 x 8 x 8" at bounding box center [288, 335] width 48 height 62
type input "bobby_pinckney"
type input "M"
type input "P"
type input "m@[DOMAIN_NAME]"
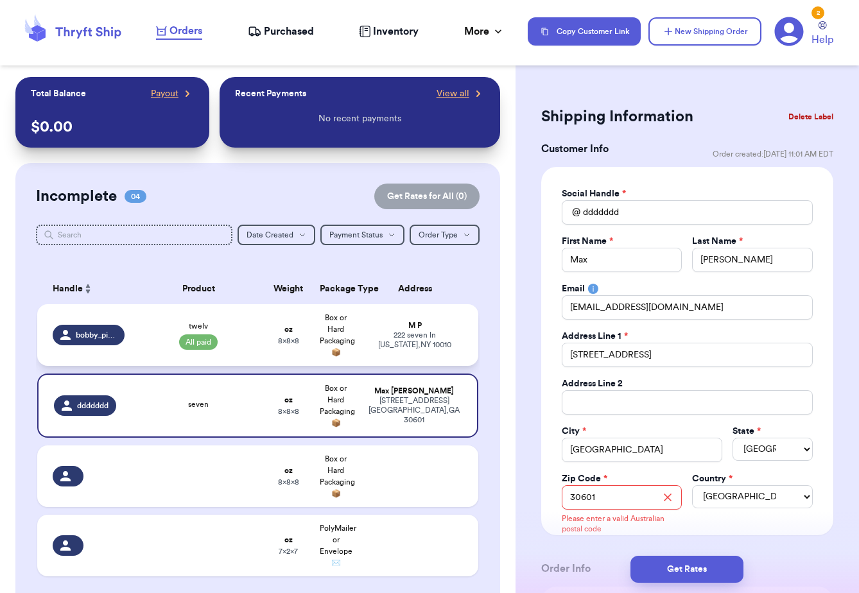
type input "222 seven ln"
type input "[US_STATE]"
type input "10010"
select select "CA"
type input "twelv"
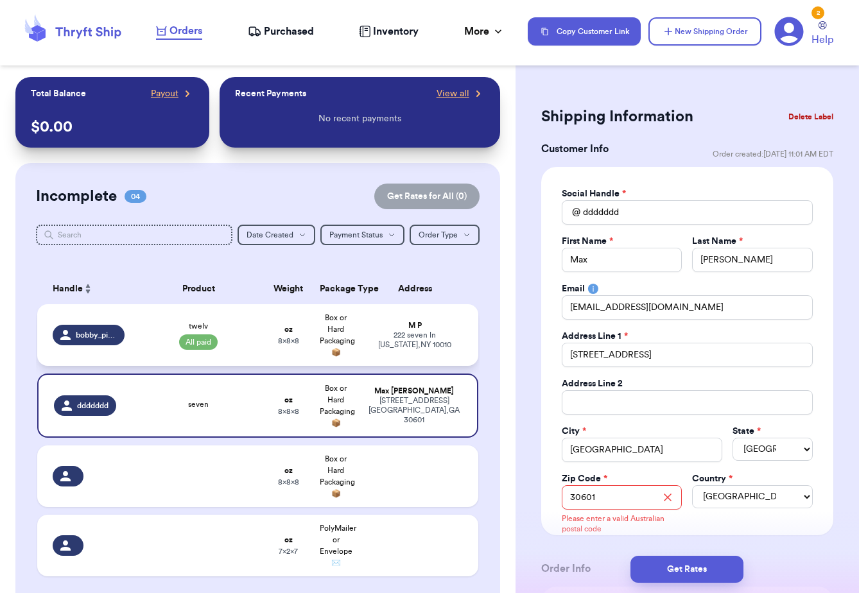
select select "paid"
select select "AB"
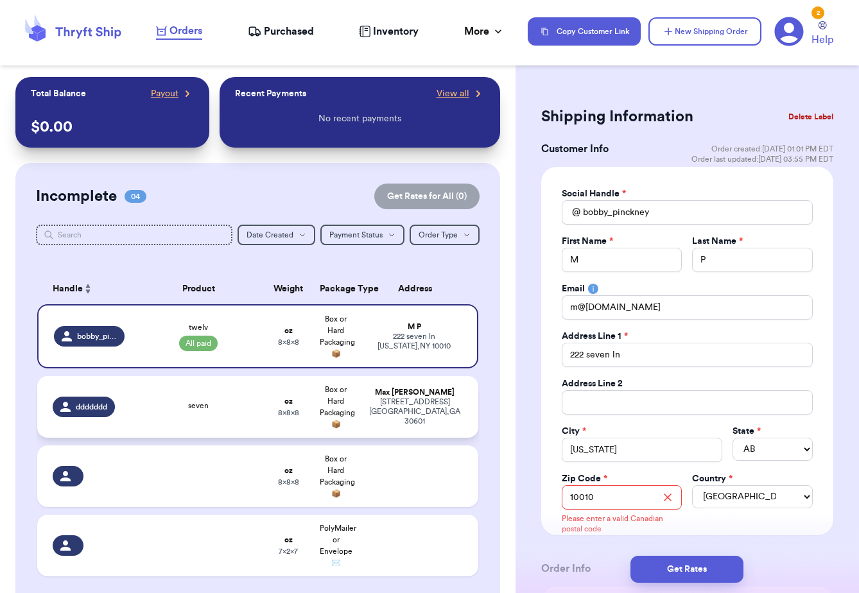
click at [278, 413] on span "8 x 8 x 8" at bounding box center [288, 413] width 21 height 8
type input "ddddddd"
type input "Max"
type input "[PERSON_NAME]"
type input "[EMAIL_ADDRESS][DOMAIN_NAME]"
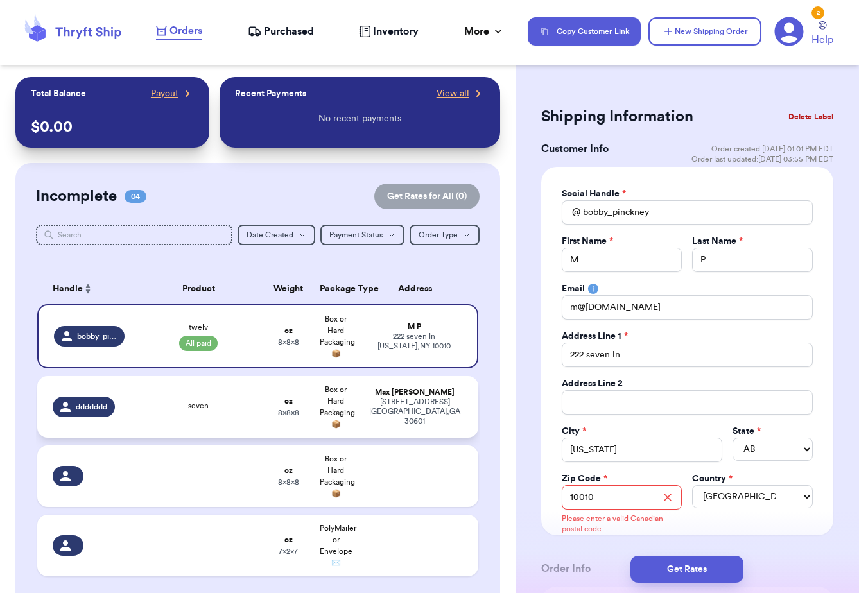
type input "[STREET_ADDRESS]"
type input "[GEOGRAPHIC_DATA]"
select select "[GEOGRAPHIC_DATA]"
type input "30601"
select select "AU"
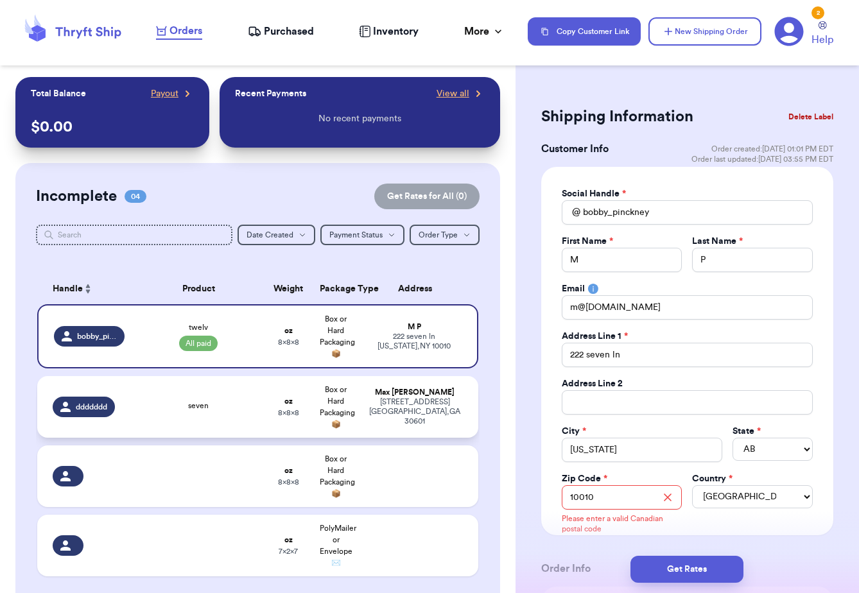
type input "seven"
select select "unknown"
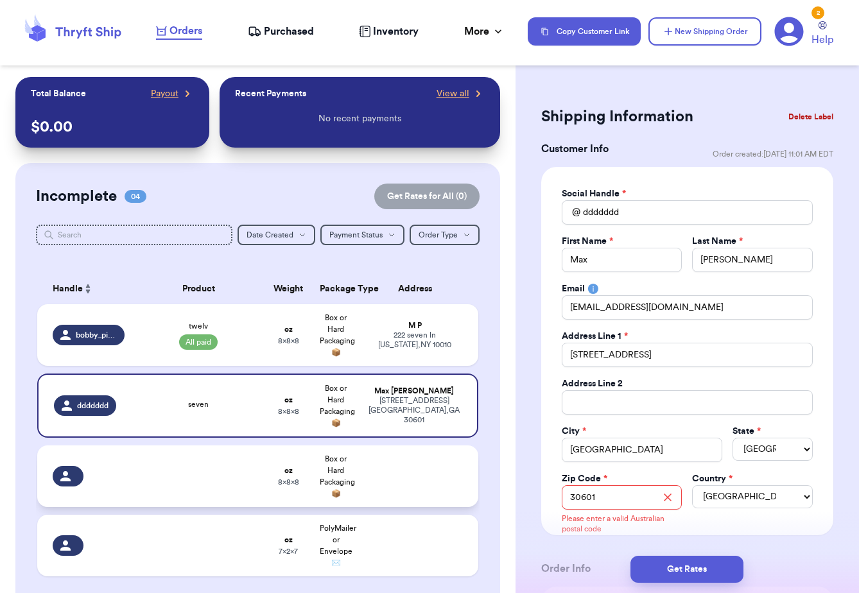
click at [278, 485] on span "8 x 8 x 8" at bounding box center [288, 482] width 21 height 8
select select "US"
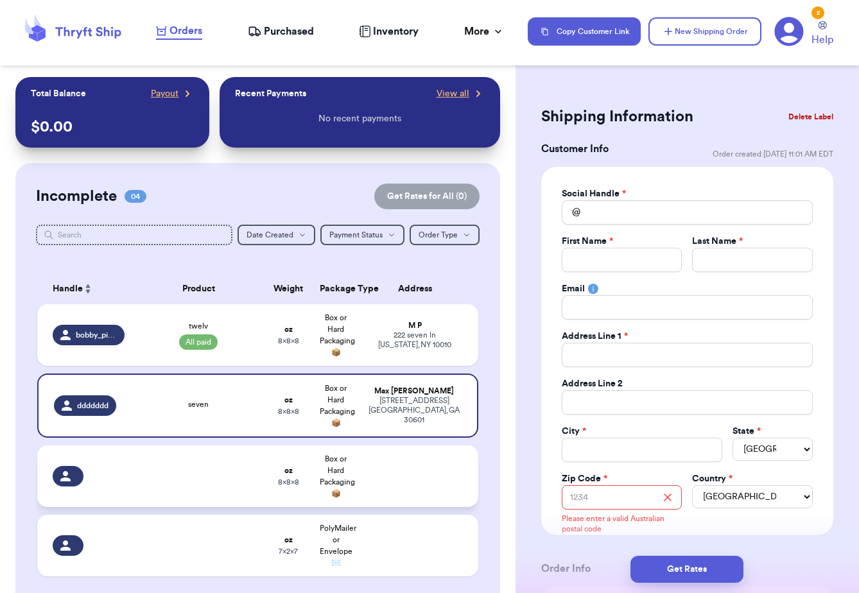
select select
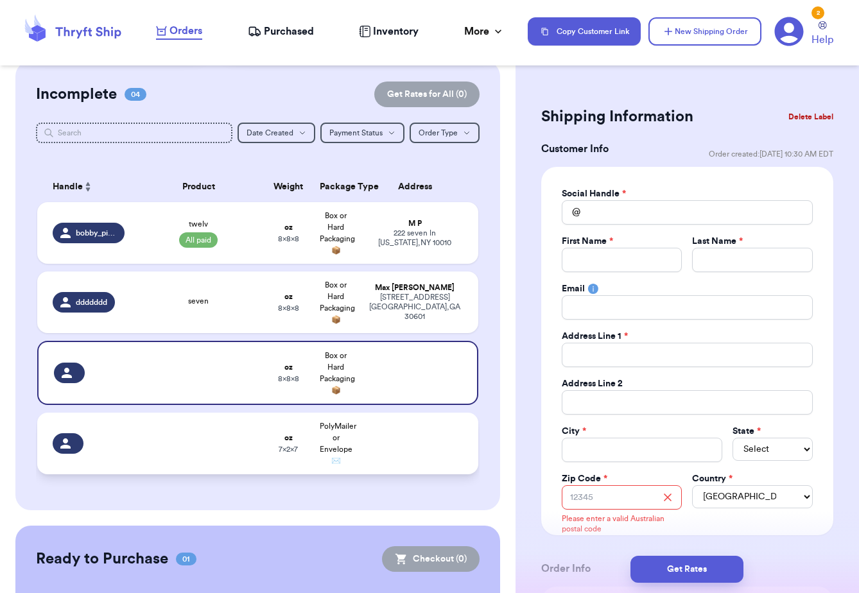
click at [316, 417] on td "PolyMailer or Envelope ✉️" at bounding box center [336, 444] width 48 height 62
type input "7"
type input "2"
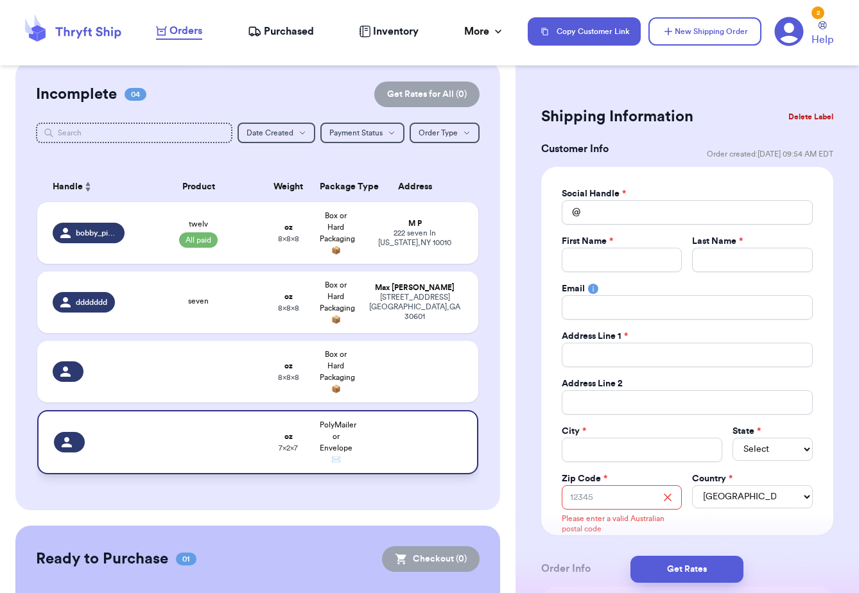
scroll to position [248, 0]
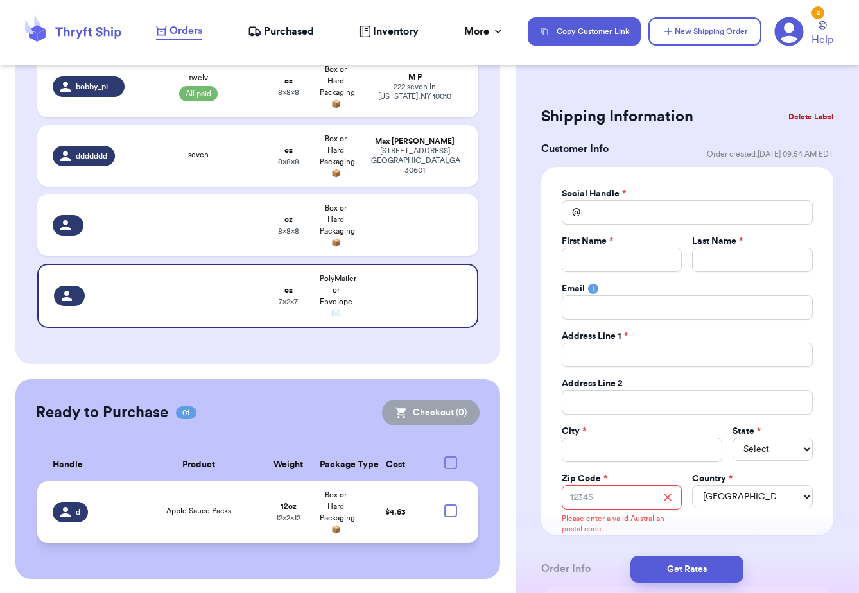
click at [281, 519] on td "12 oz 12 x 2 x 12" at bounding box center [288, 512] width 48 height 62
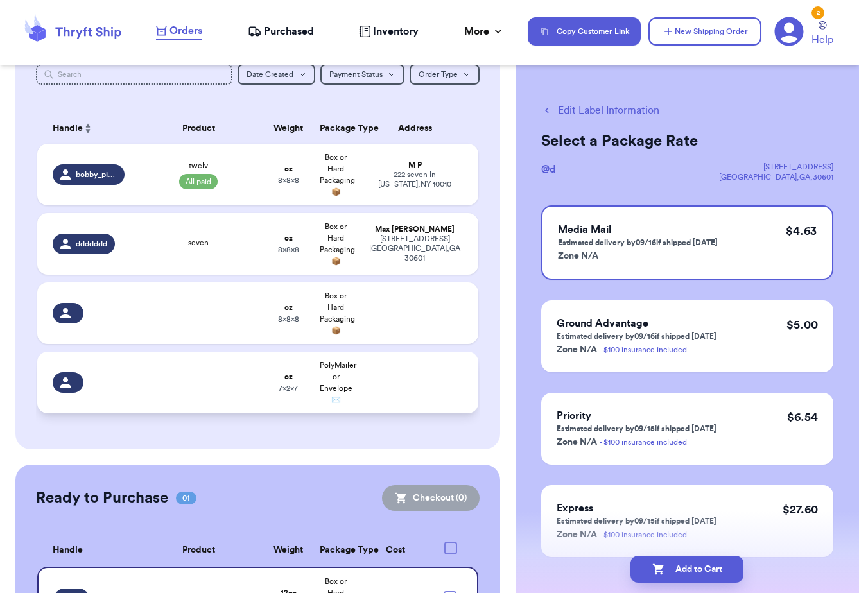
scroll to position [91, 0]
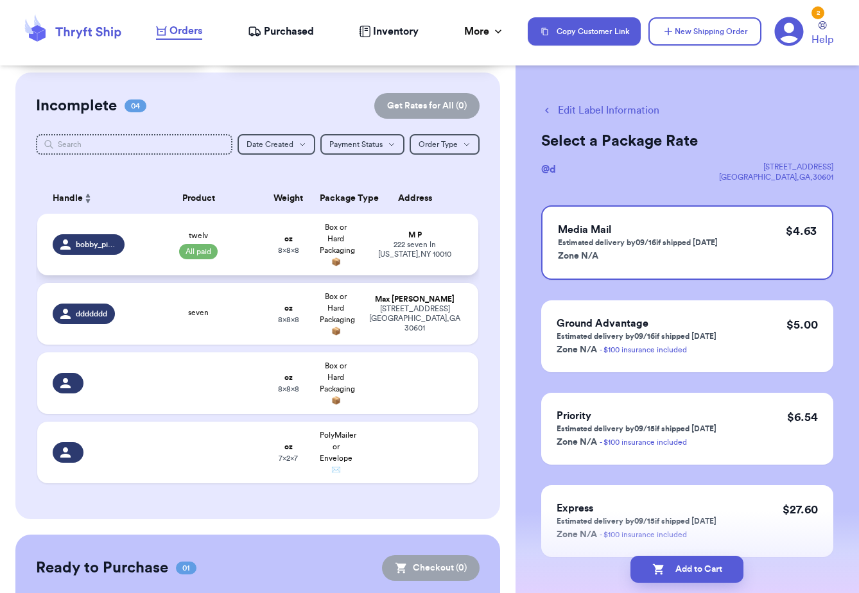
click at [264, 242] on td "twelv All paid" at bounding box center [198, 245] width 133 height 62
select select "CA"
select select "paid"
